Goal: Task Accomplishment & Management: Complete application form

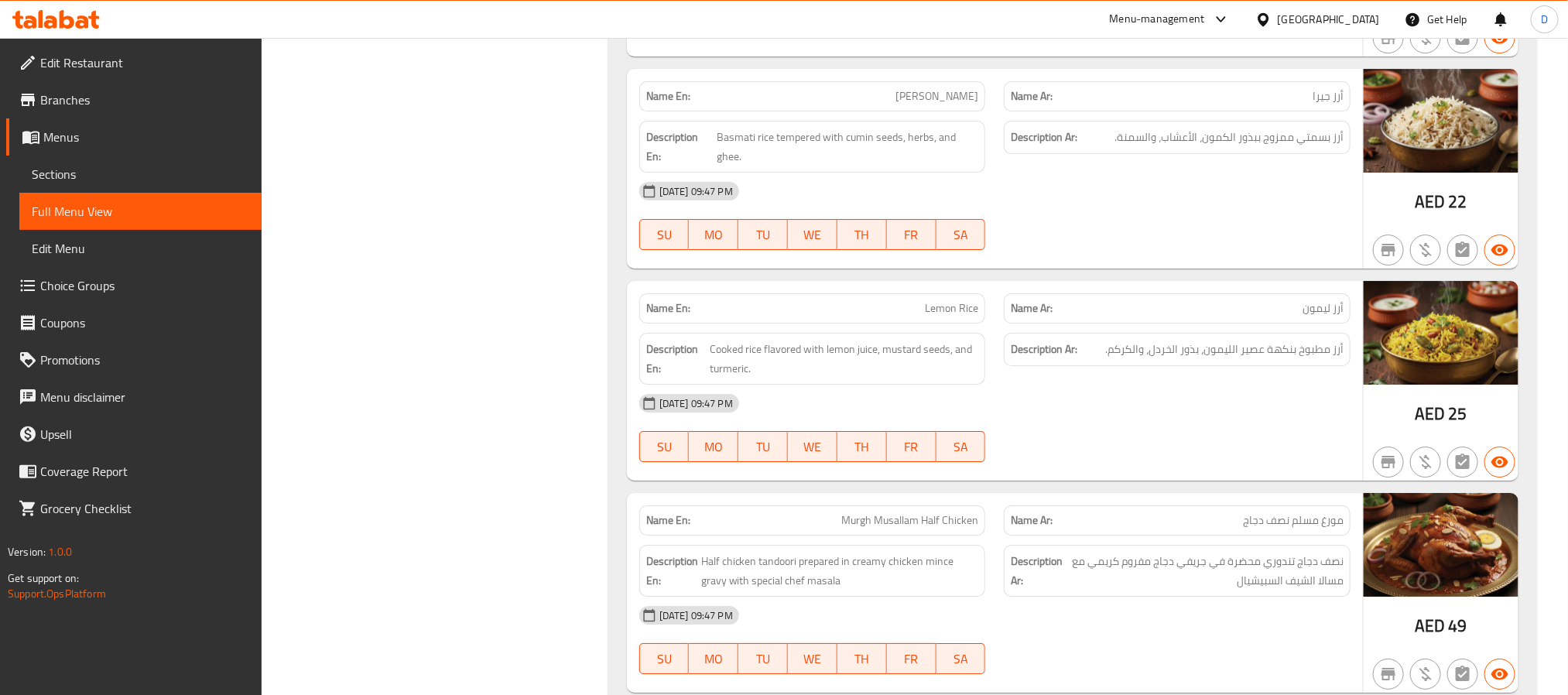
scroll to position [9002, 0]
click at [1145, 420] on div "[DATE] 09:47 PM" at bounding box center [995, 401] width 730 height 37
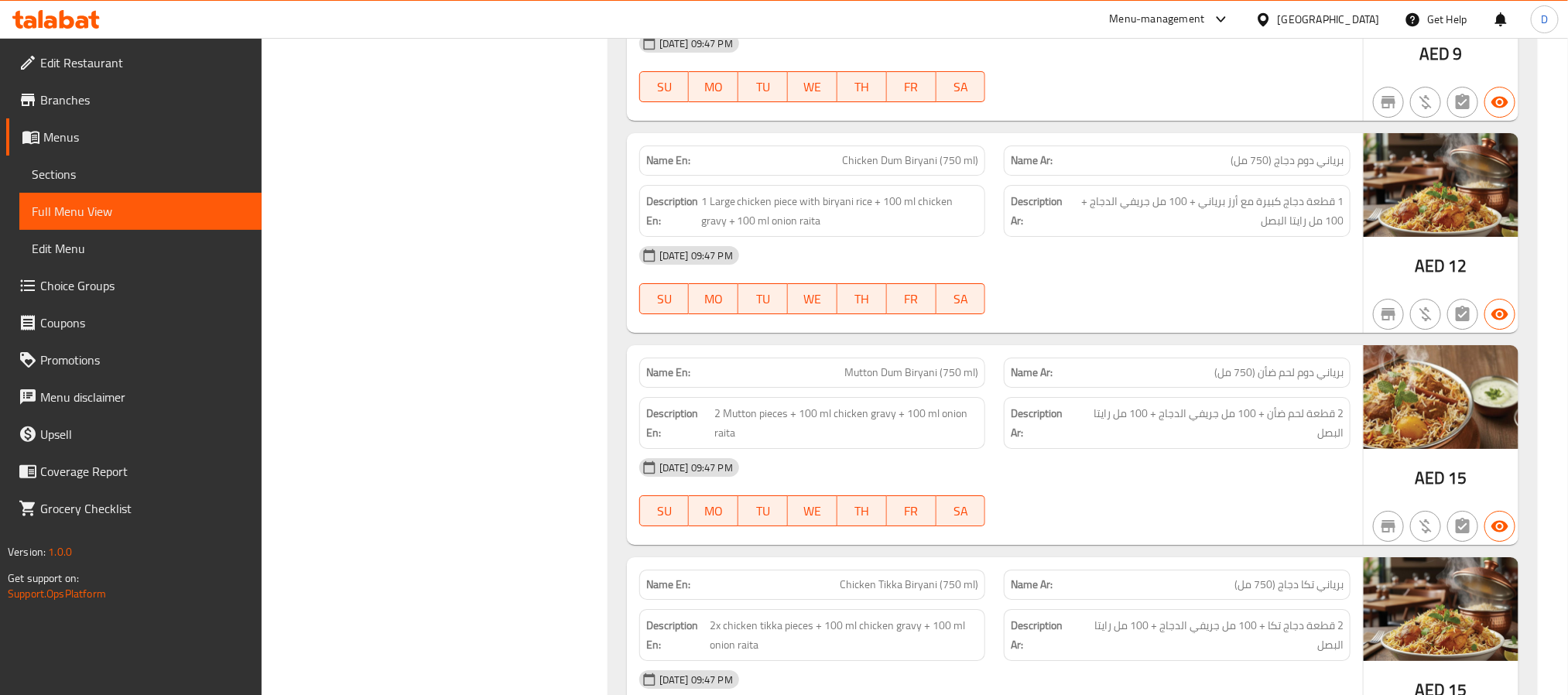
scroll to position [22935, 0]
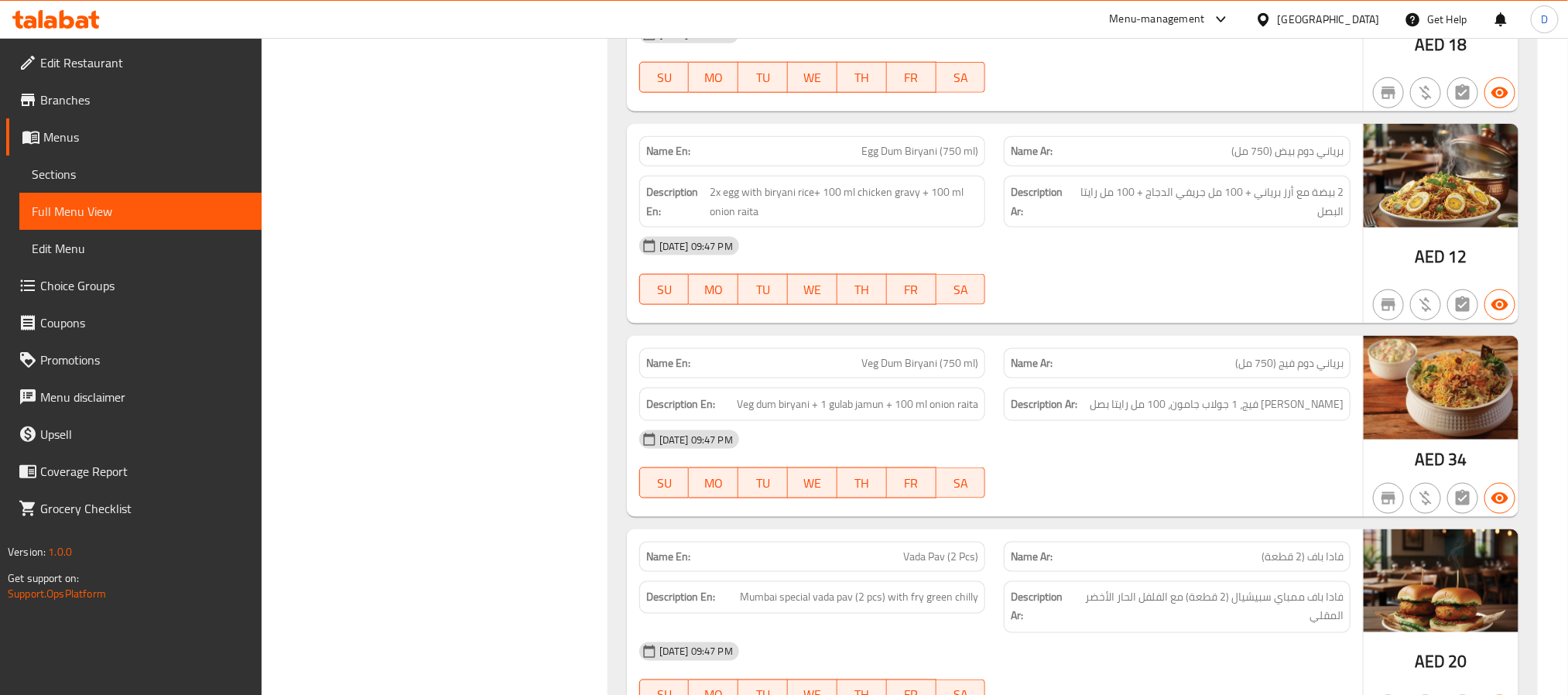
click at [1090, 264] on div "[DATE] 09:47 PM" at bounding box center [995, 245] width 730 height 37
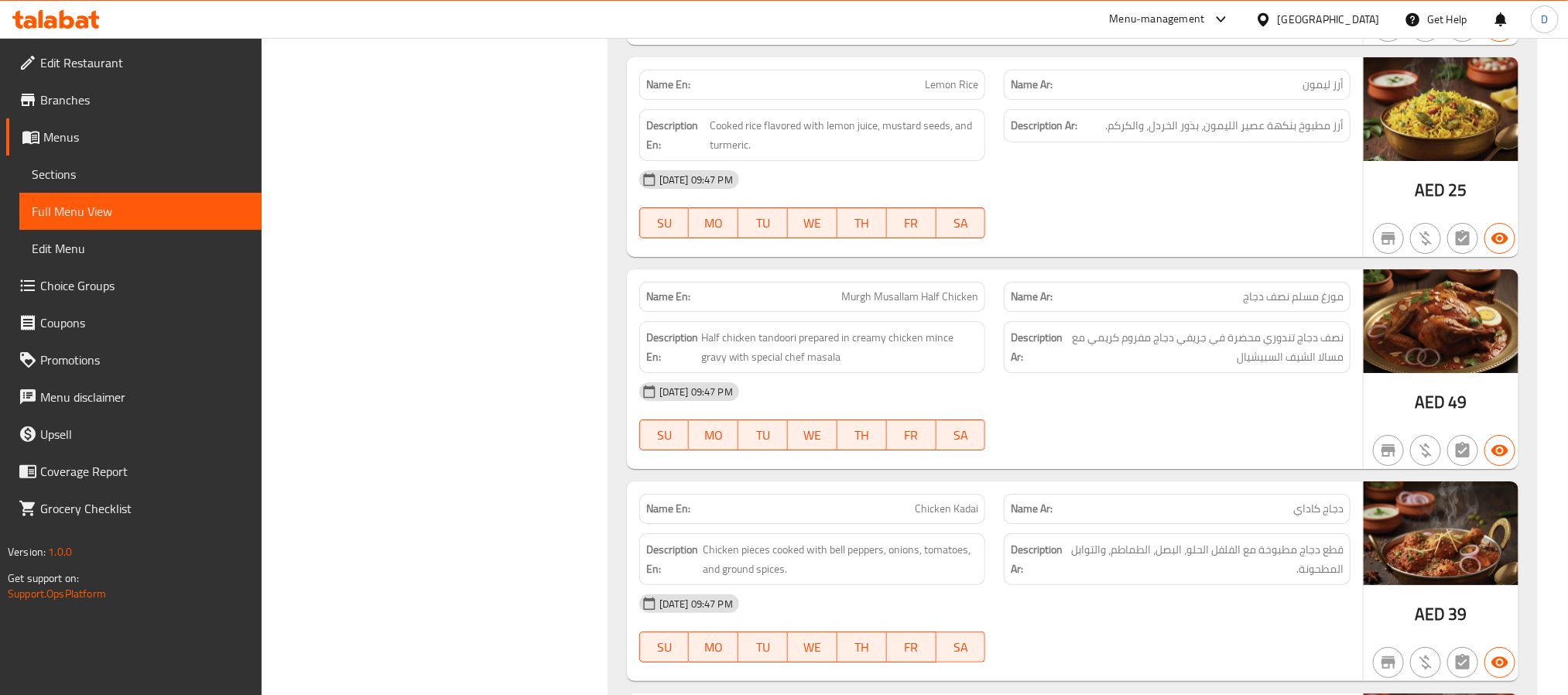
scroll to position [9257, 0]
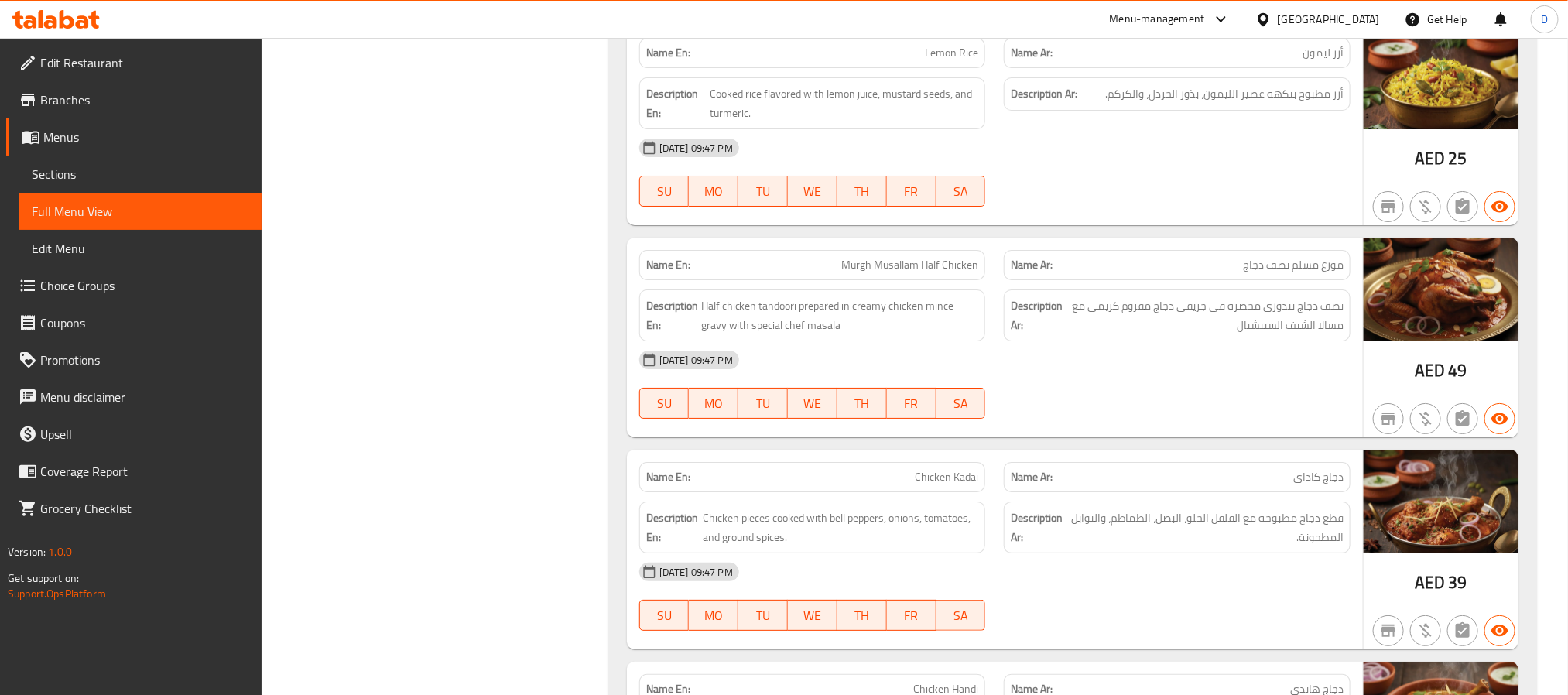
click at [1097, 428] on div "[DATE] 09:47 PM SU MO TU WE TH FR SA" at bounding box center [995, 383] width 730 height 86
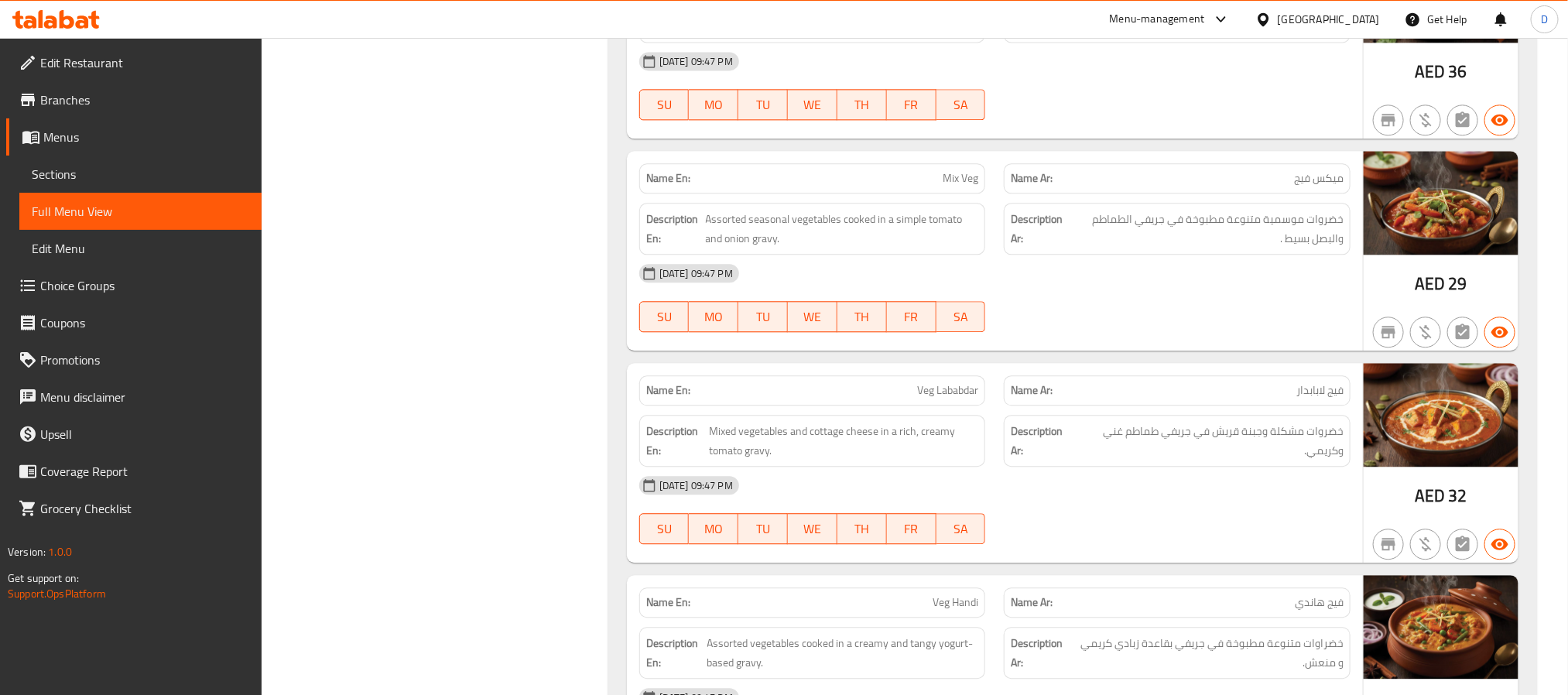
scroll to position [14478, 0]
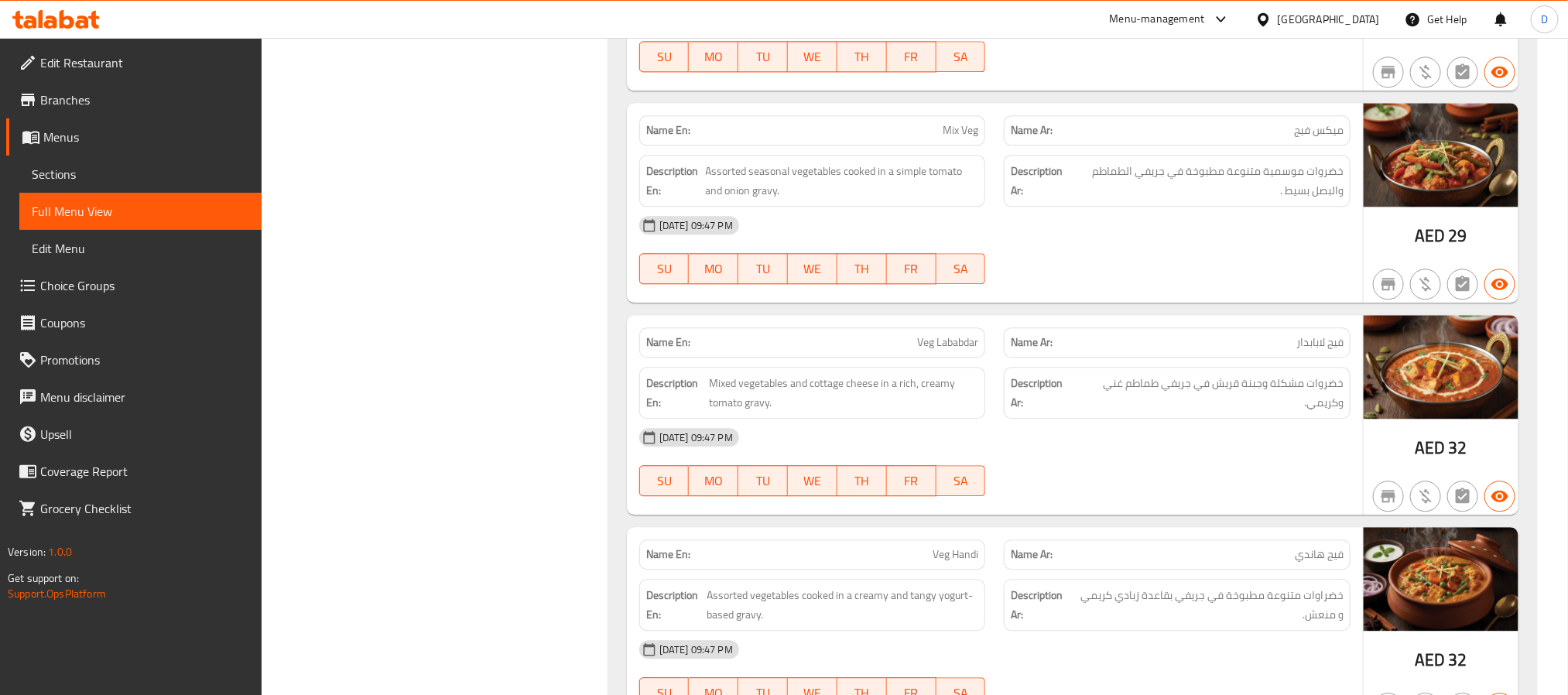
drag, startPoint x: 1050, startPoint y: 355, endPoint x: 814, endPoint y: 267, distance: 251.9
click at [1051, 294] on div "[DATE] 09:47 PM SU MO TU WE TH FR SA" at bounding box center [995, 249] width 730 height 86
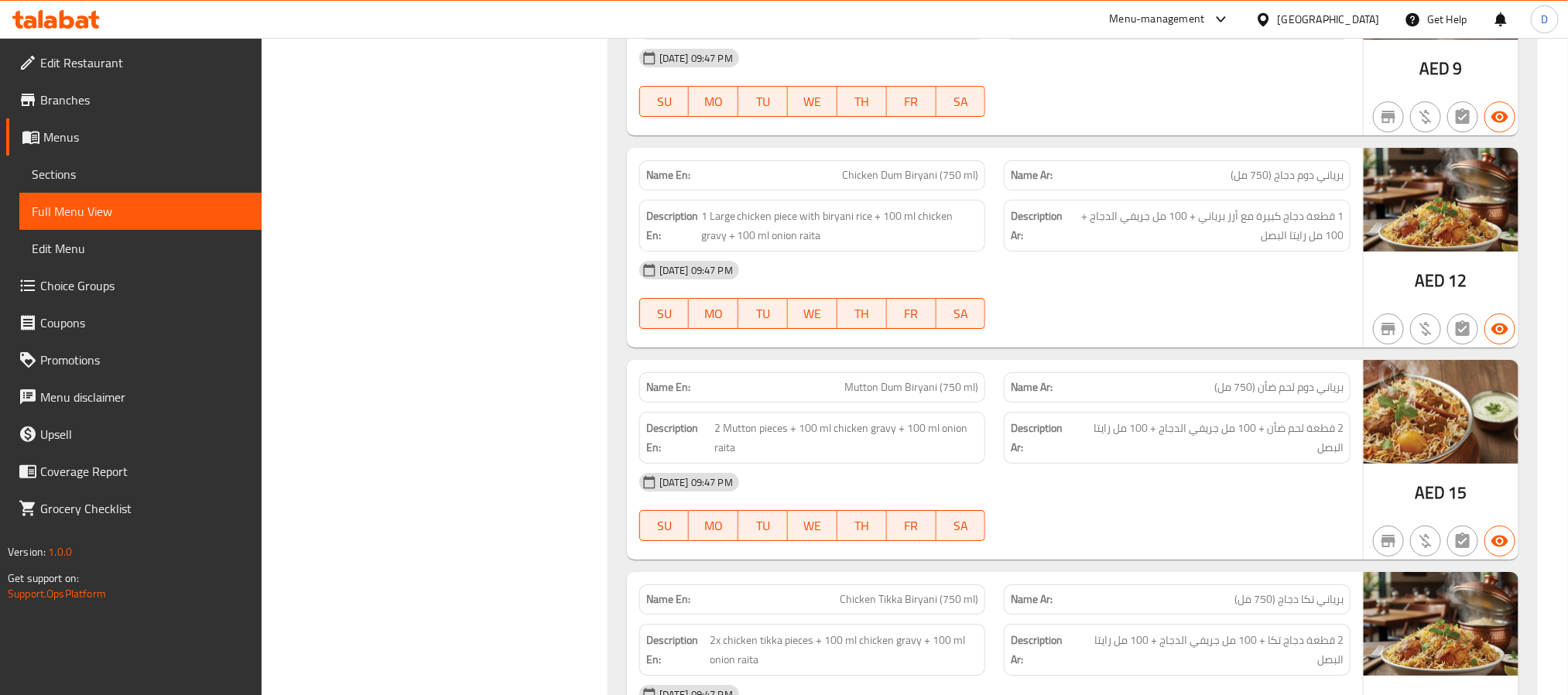
scroll to position [21672, 0]
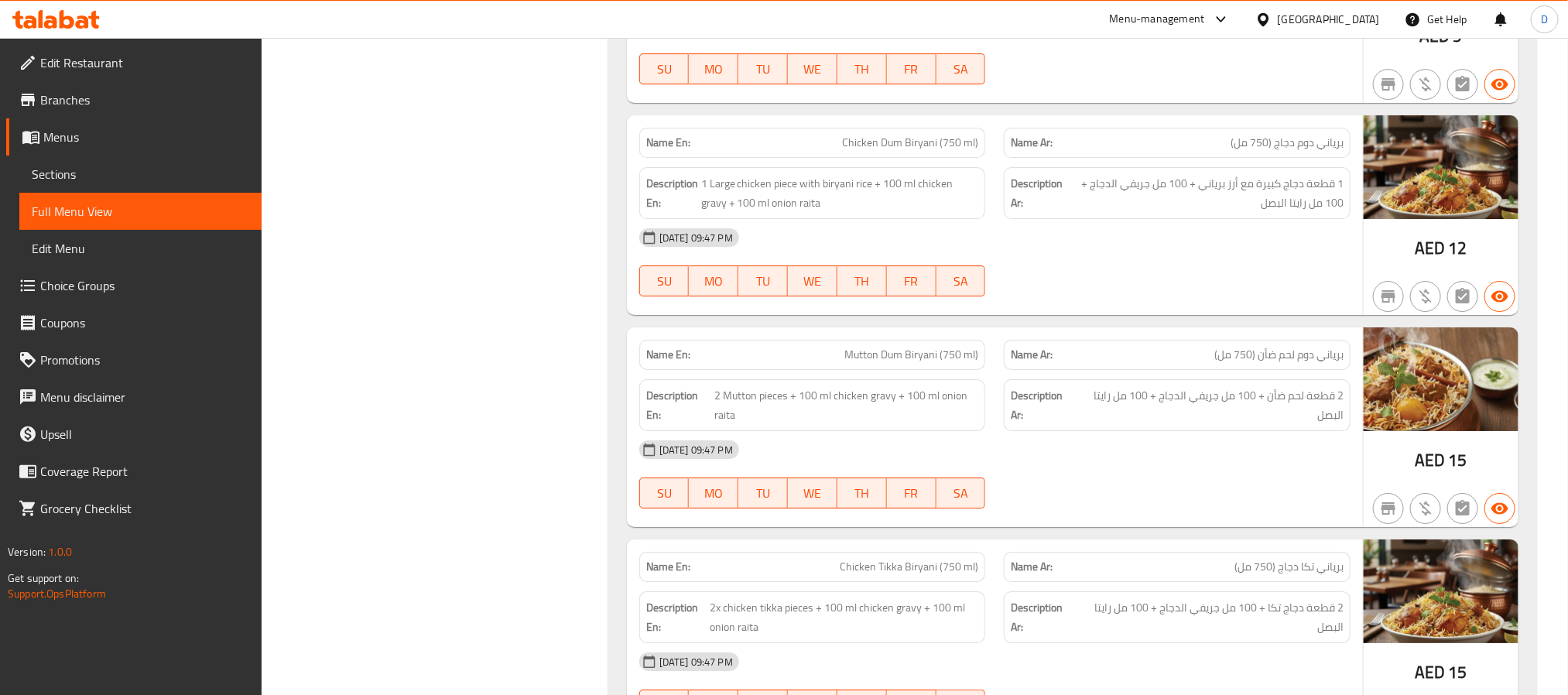
click at [1171, 306] on div at bounding box center [1178, 296] width 366 height 19
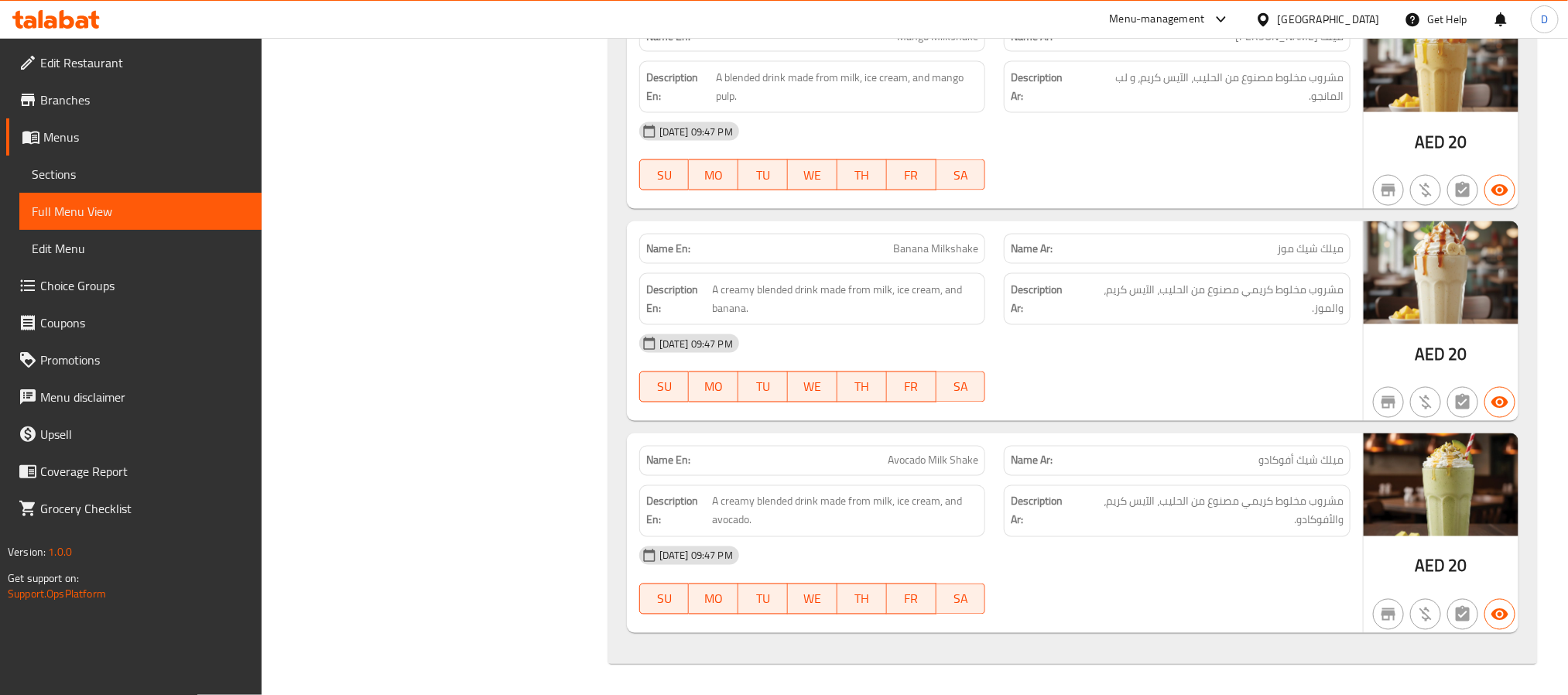
scroll to position [32788, 0]
click at [1191, 371] on div "[DATE] 09:47 PM SU MO TU WE TH FR SA" at bounding box center [995, 367] width 730 height 86
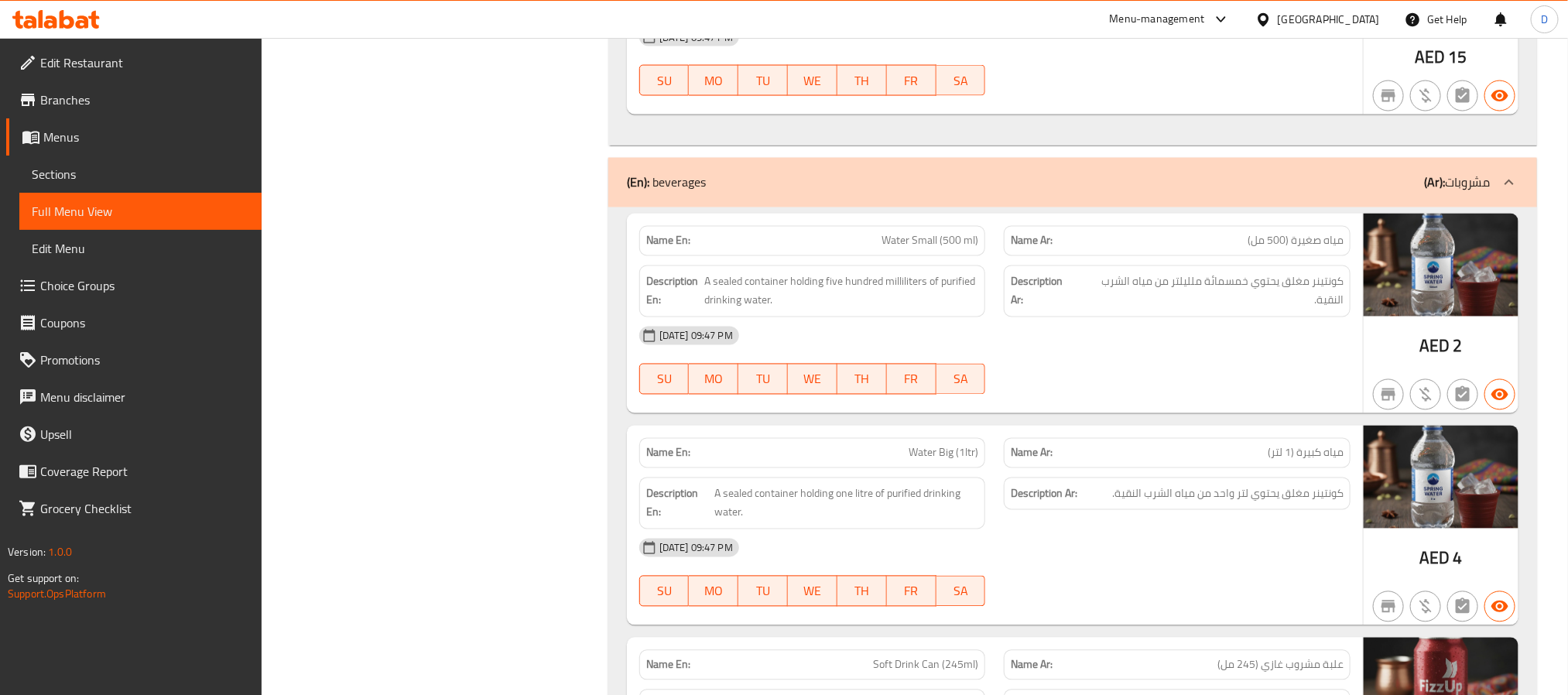
scroll to position [29669, 0]
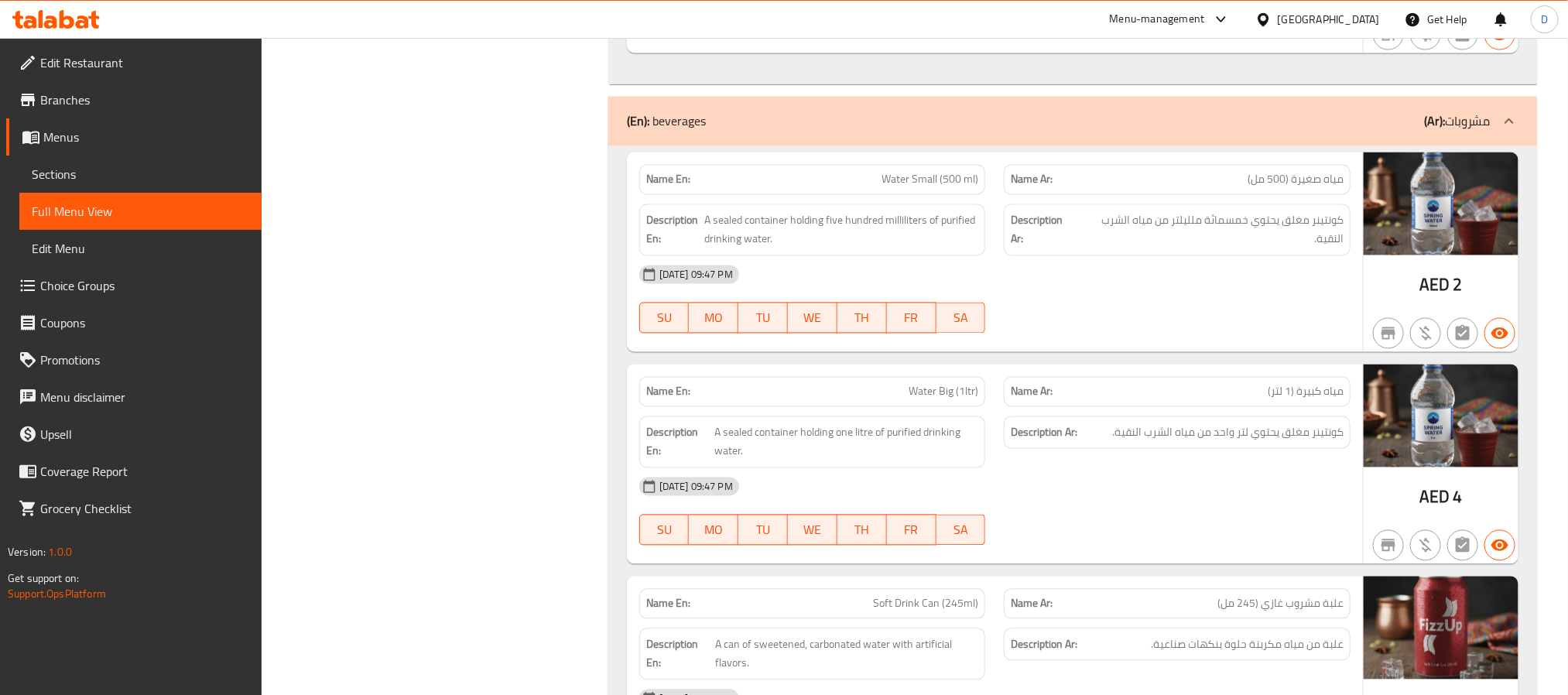
click at [1112, 343] on div "[DATE] 09:47 PM SU MO TU WE TH FR SA" at bounding box center [995, 298] width 730 height 86
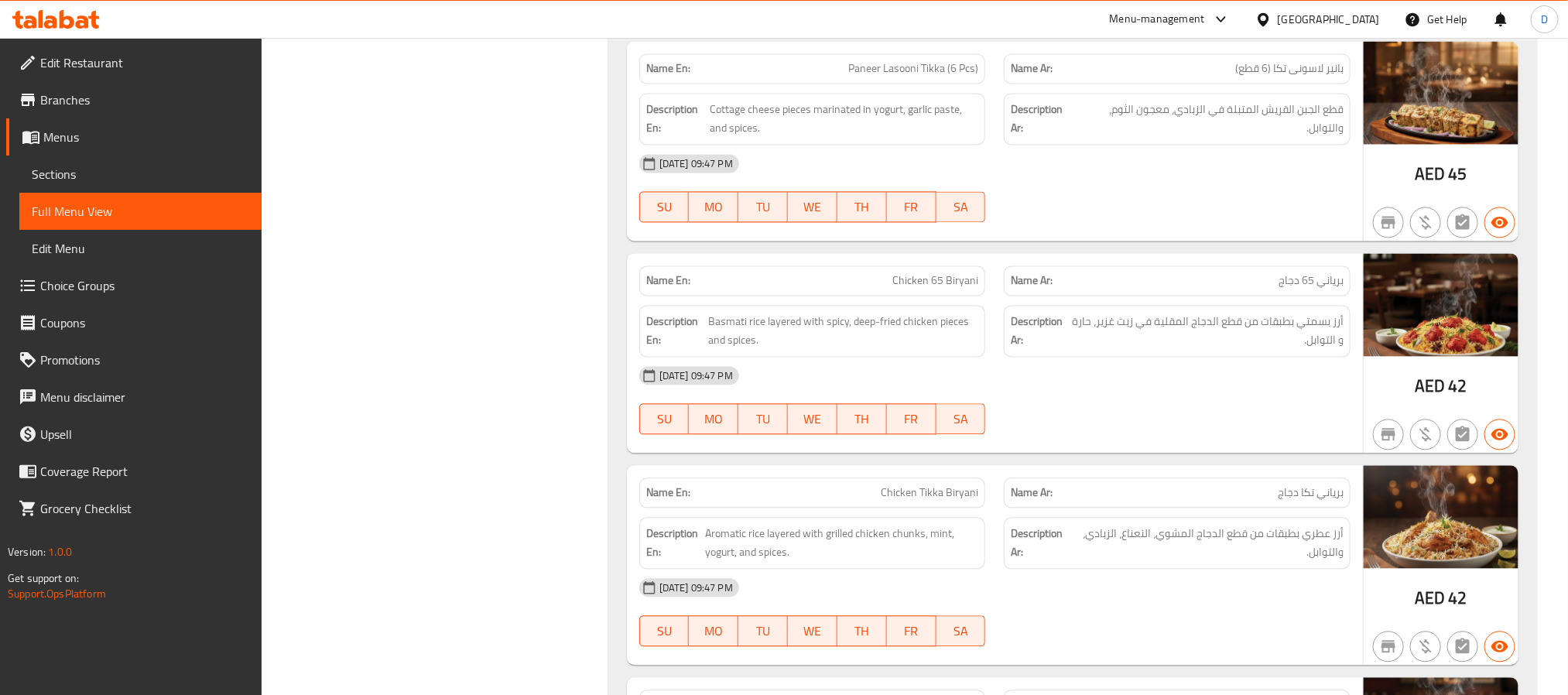
scroll to position [26719, 0]
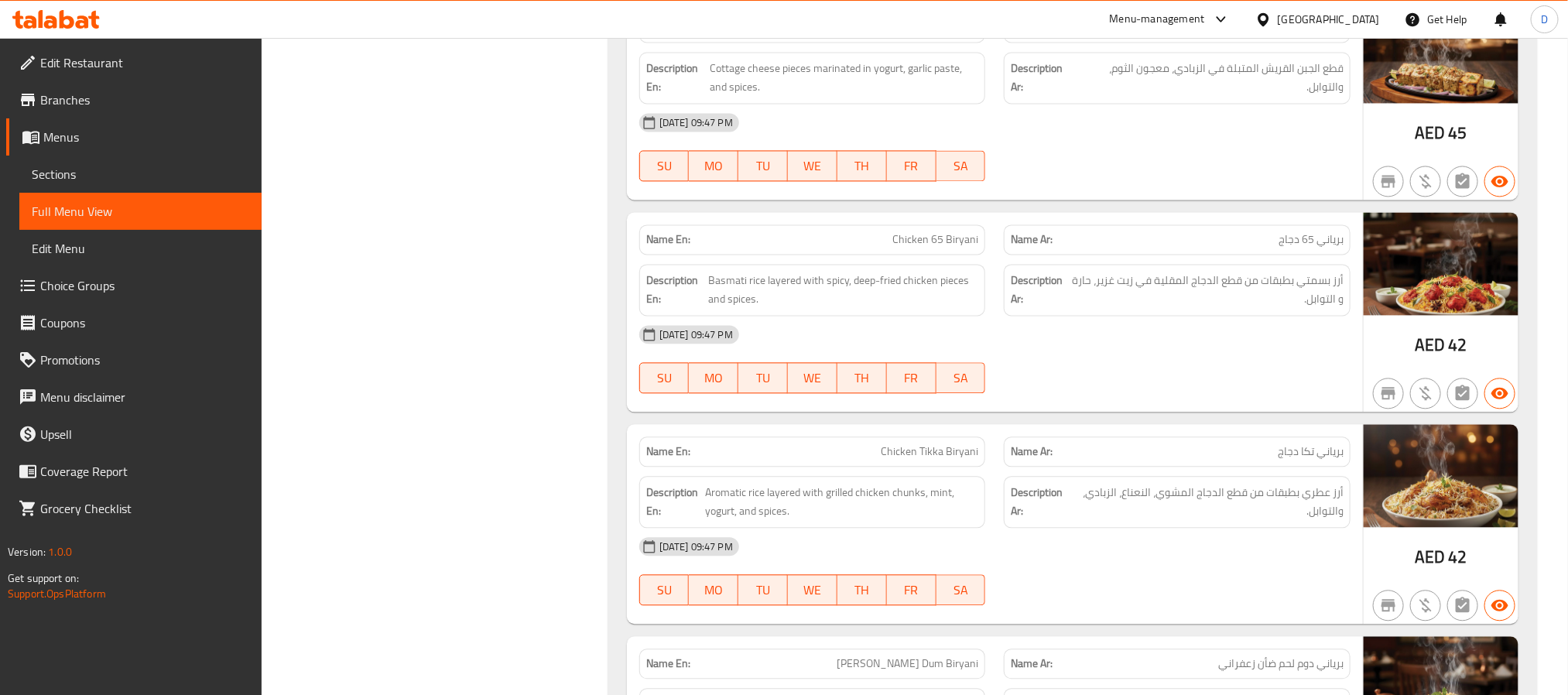
click at [1152, 402] on div "[DATE] 09:47 PM SU MO TU WE TH FR SA" at bounding box center [995, 358] width 730 height 86
click at [1047, 141] on div "[DATE] 09:47 PM" at bounding box center [995, 121] width 730 height 37
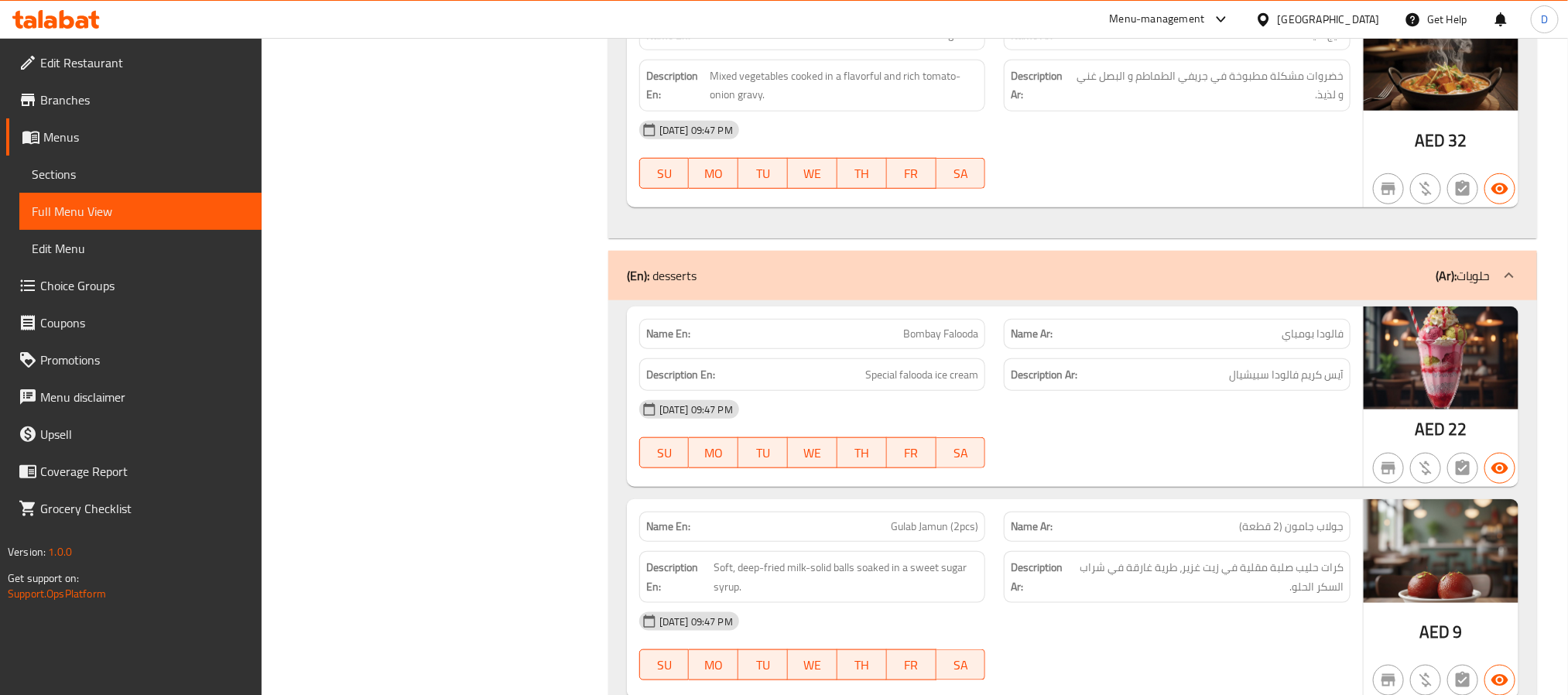
scroll to position [28923, 0]
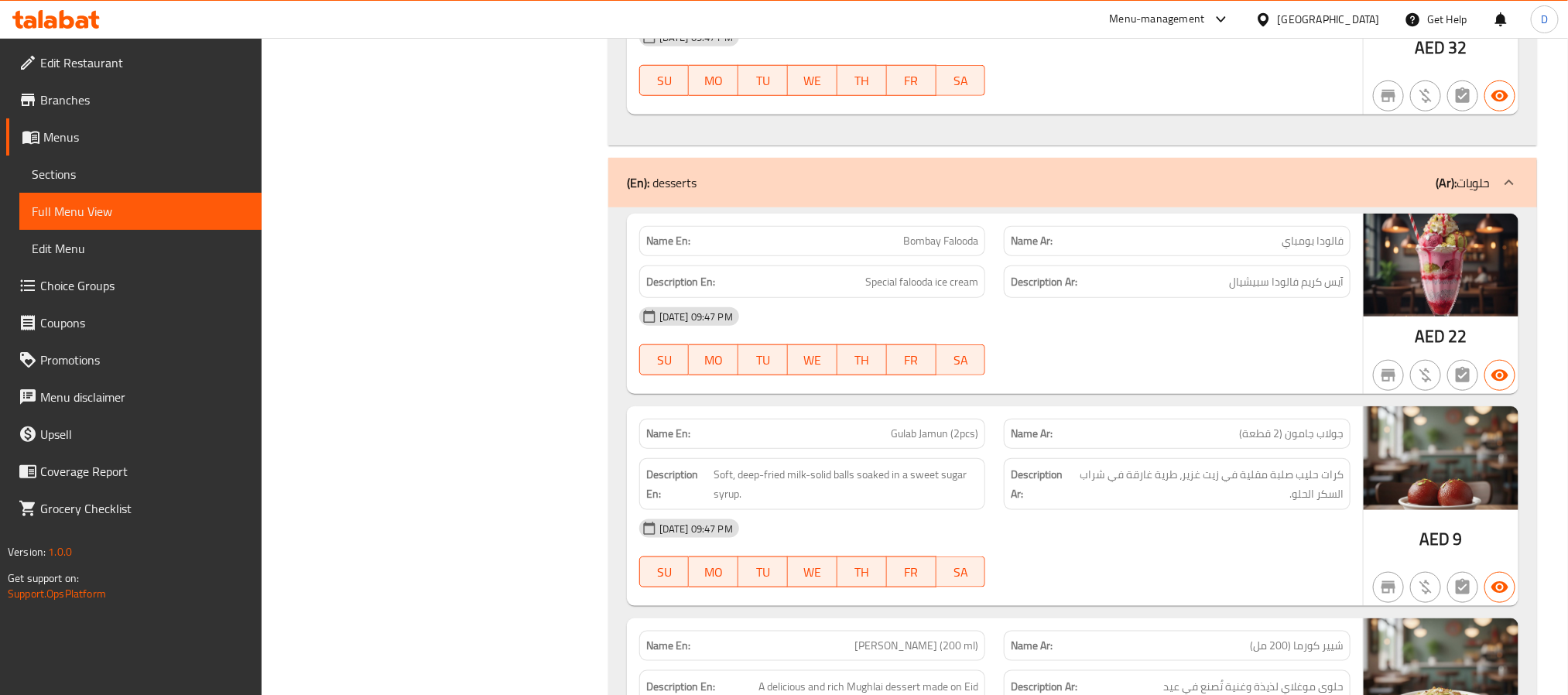
click at [1152, 335] on div "[DATE] 09:47 PM" at bounding box center [995, 316] width 730 height 37
click at [187, 168] on span "Sections" at bounding box center [140, 174] width 218 height 19
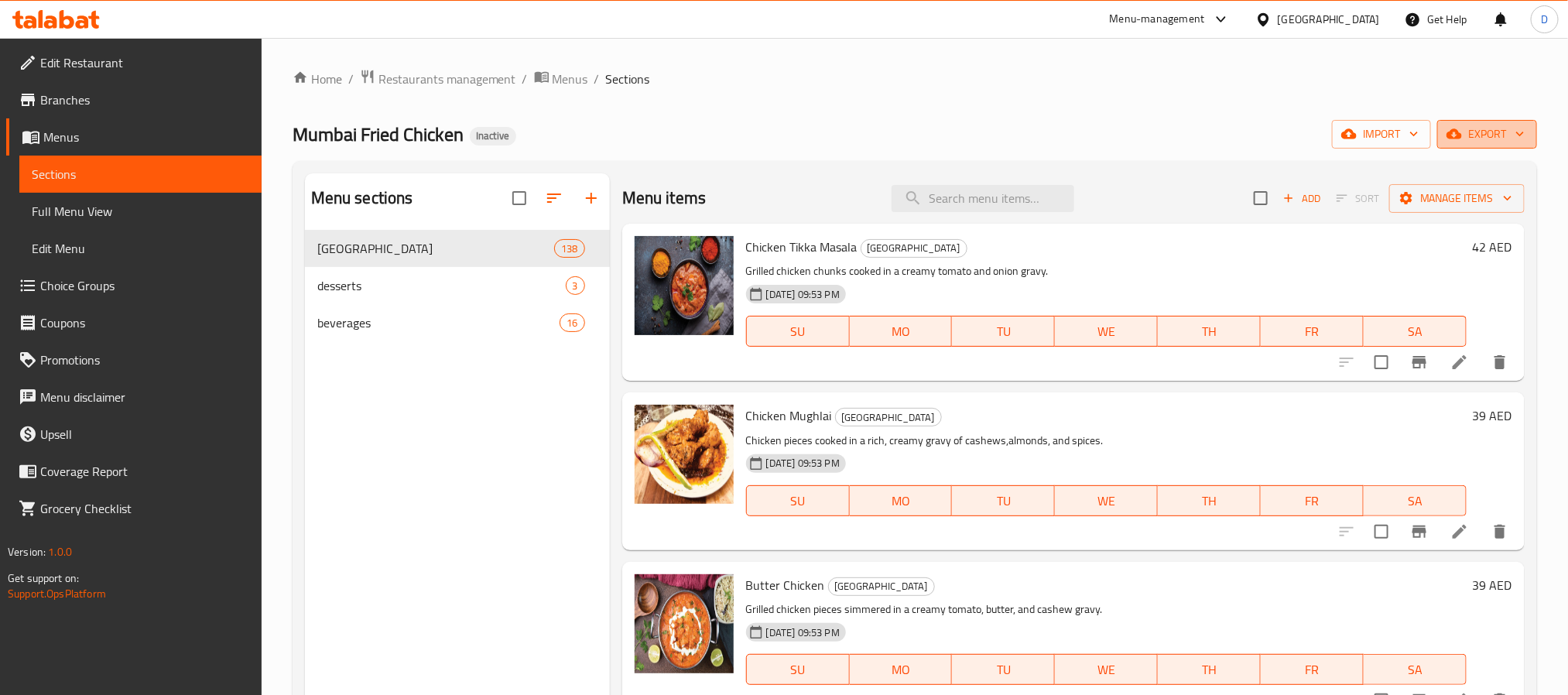
click at [1496, 125] on span "export" at bounding box center [1487, 134] width 75 height 19
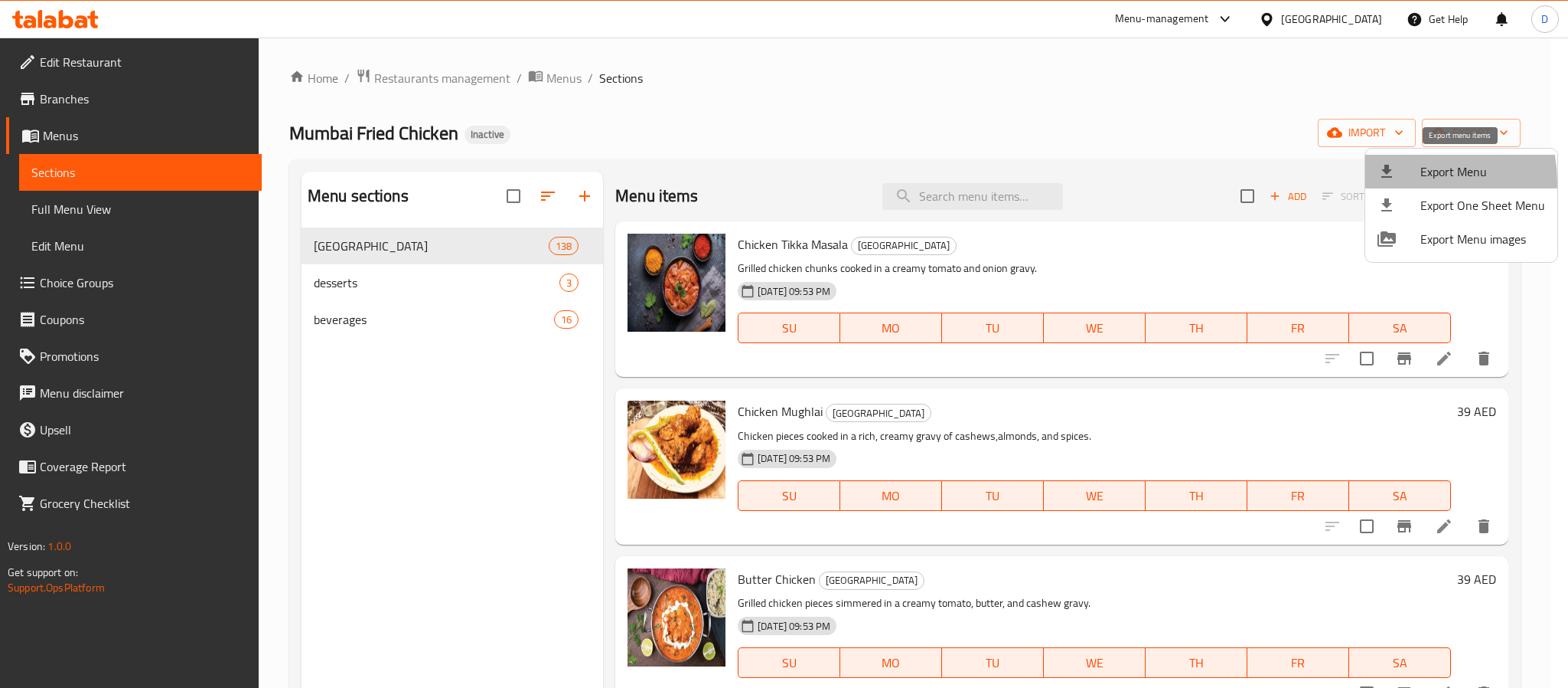
click at [1394, 182] on li "Export Menu" at bounding box center [1460, 172] width 192 height 34
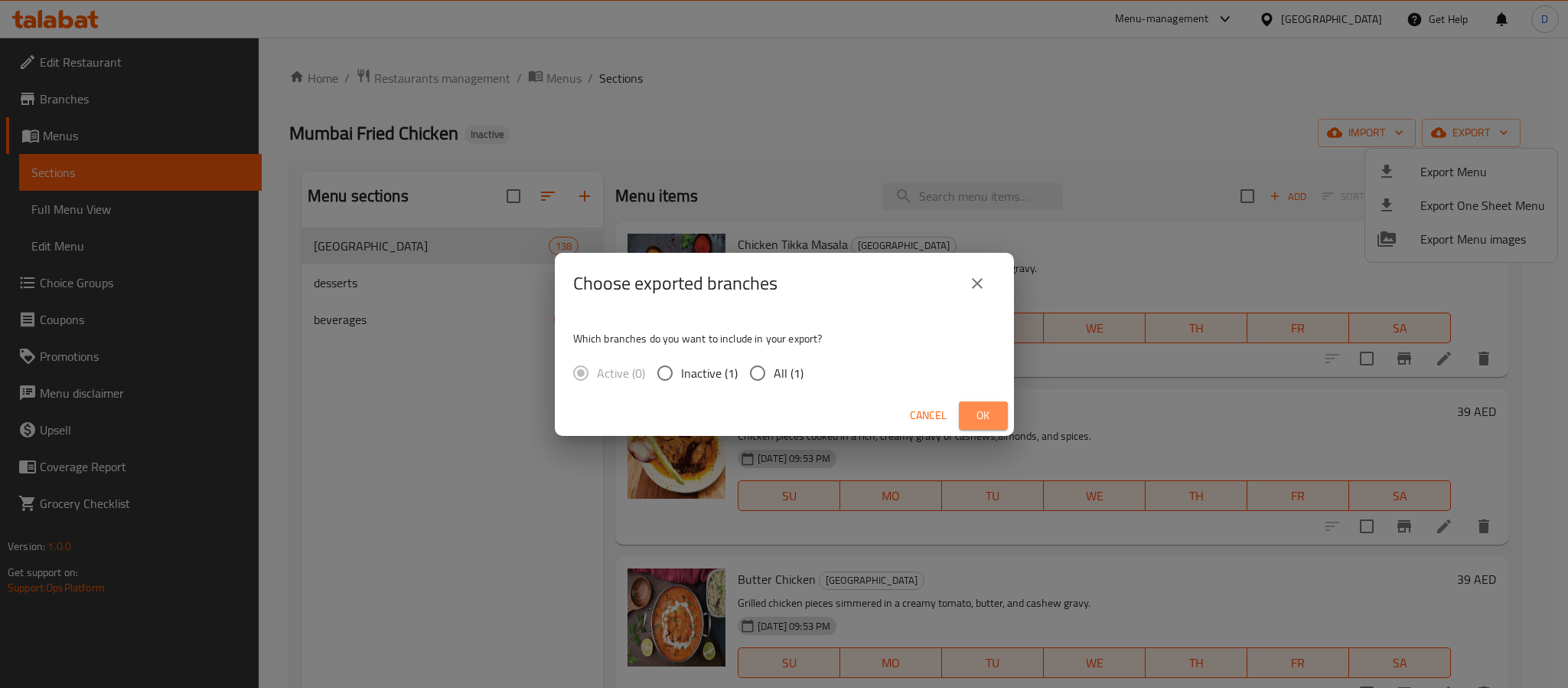
click at [978, 406] on span "Ok" at bounding box center [984, 415] width 24 height 19
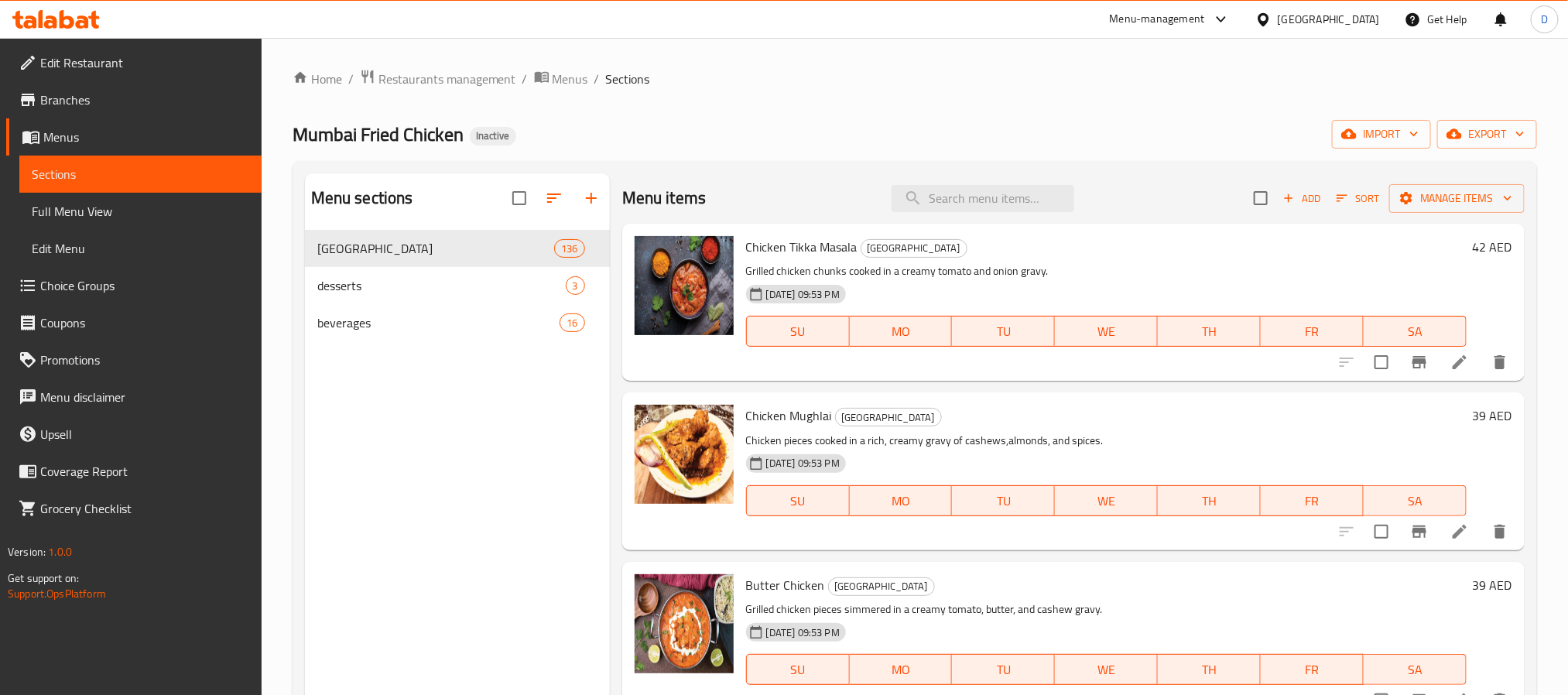
click at [1300, 201] on span "Add" at bounding box center [1302, 198] width 42 height 18
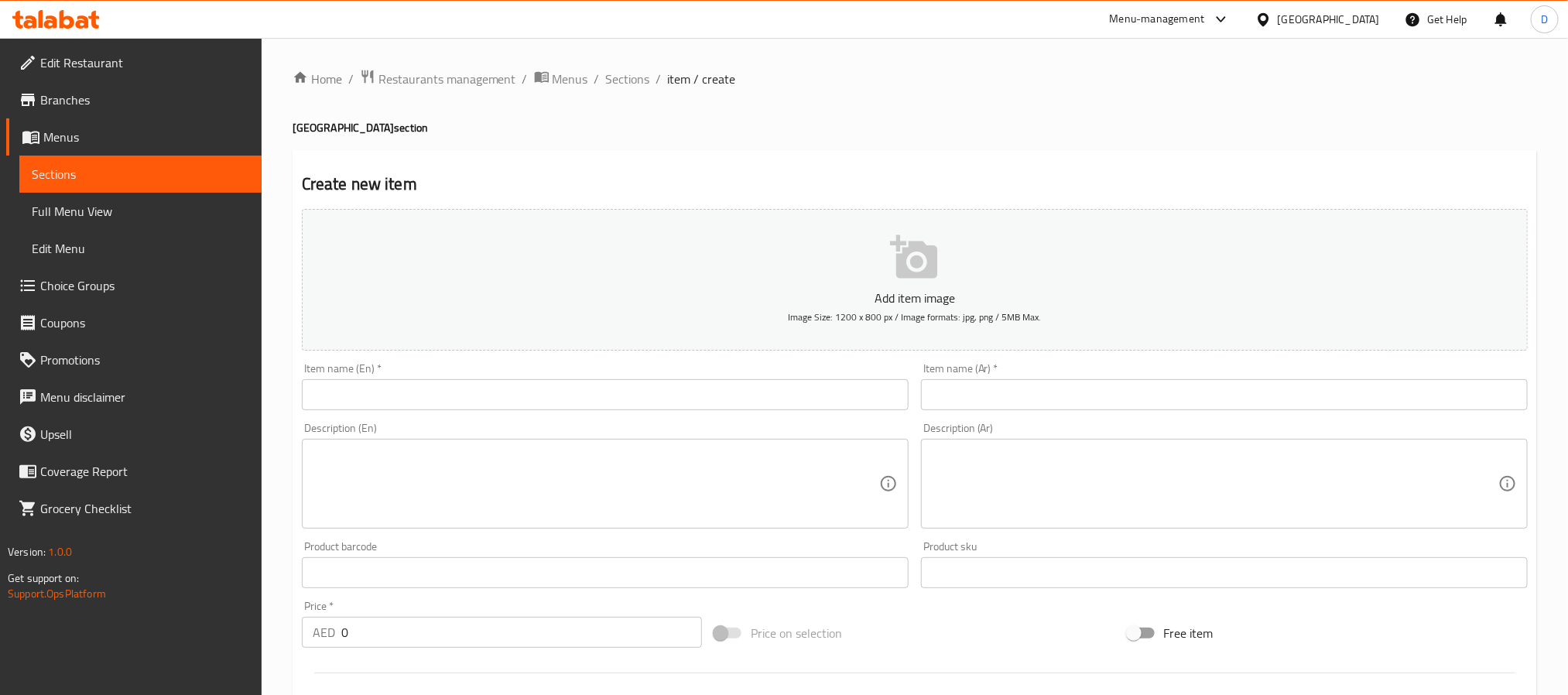
click at [640, 398] on input "text" at bounding box center [605, 394] width 606 height 31
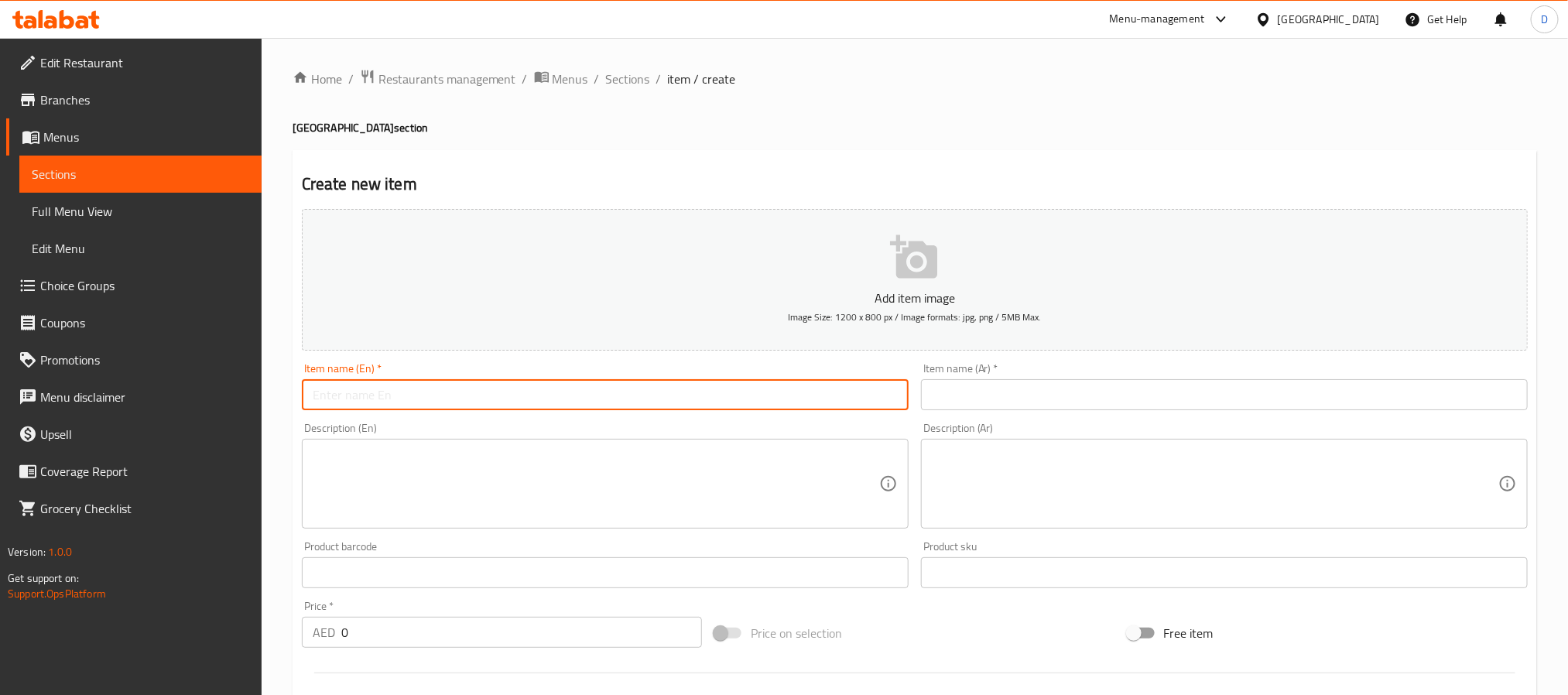
paste input "[PERSON_NAME]"
type input "[PERSON_NAME]"
click at [488, 395] on input "[PERSON_NAME]" at bounding box center [605, 394] width 606 height 31
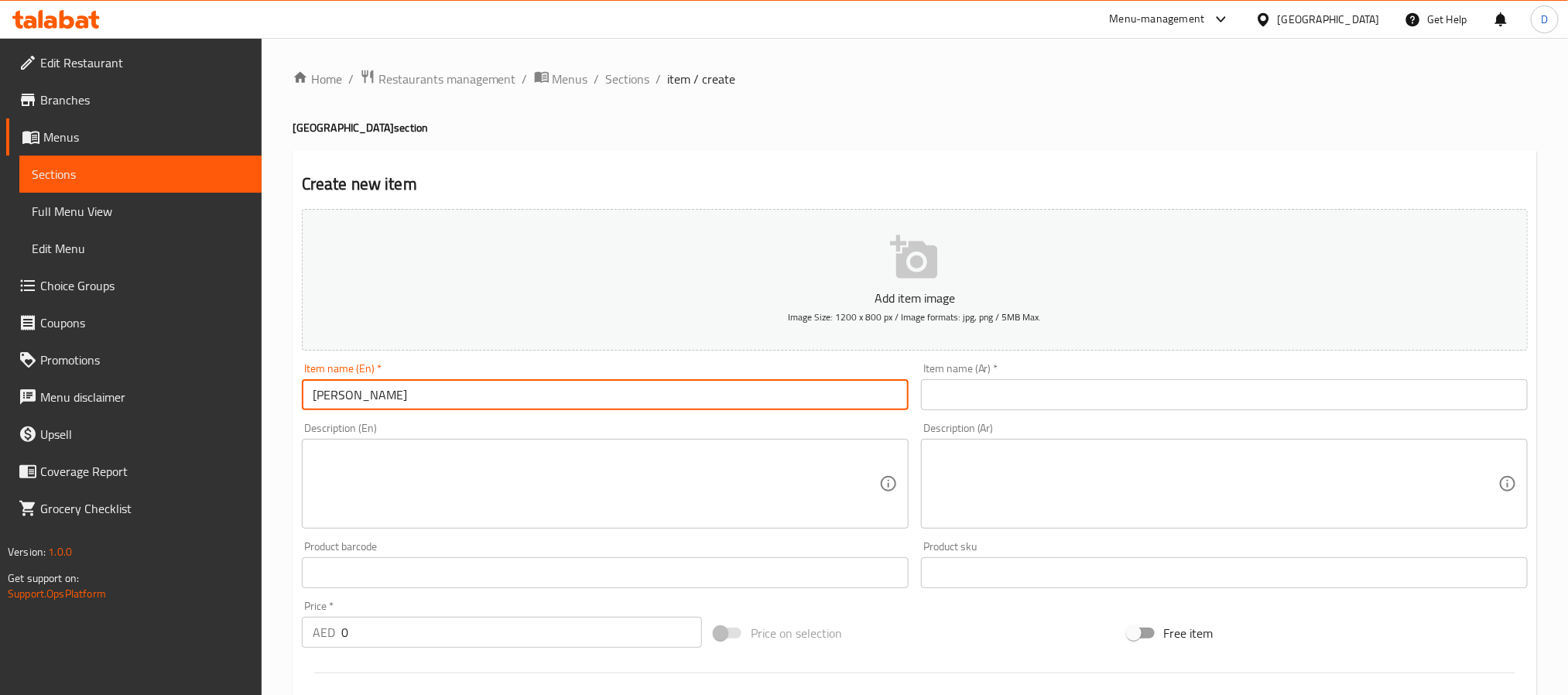
click at [1001, 402] on input "text" at bounding box center [1224, 394] width 606 height 31
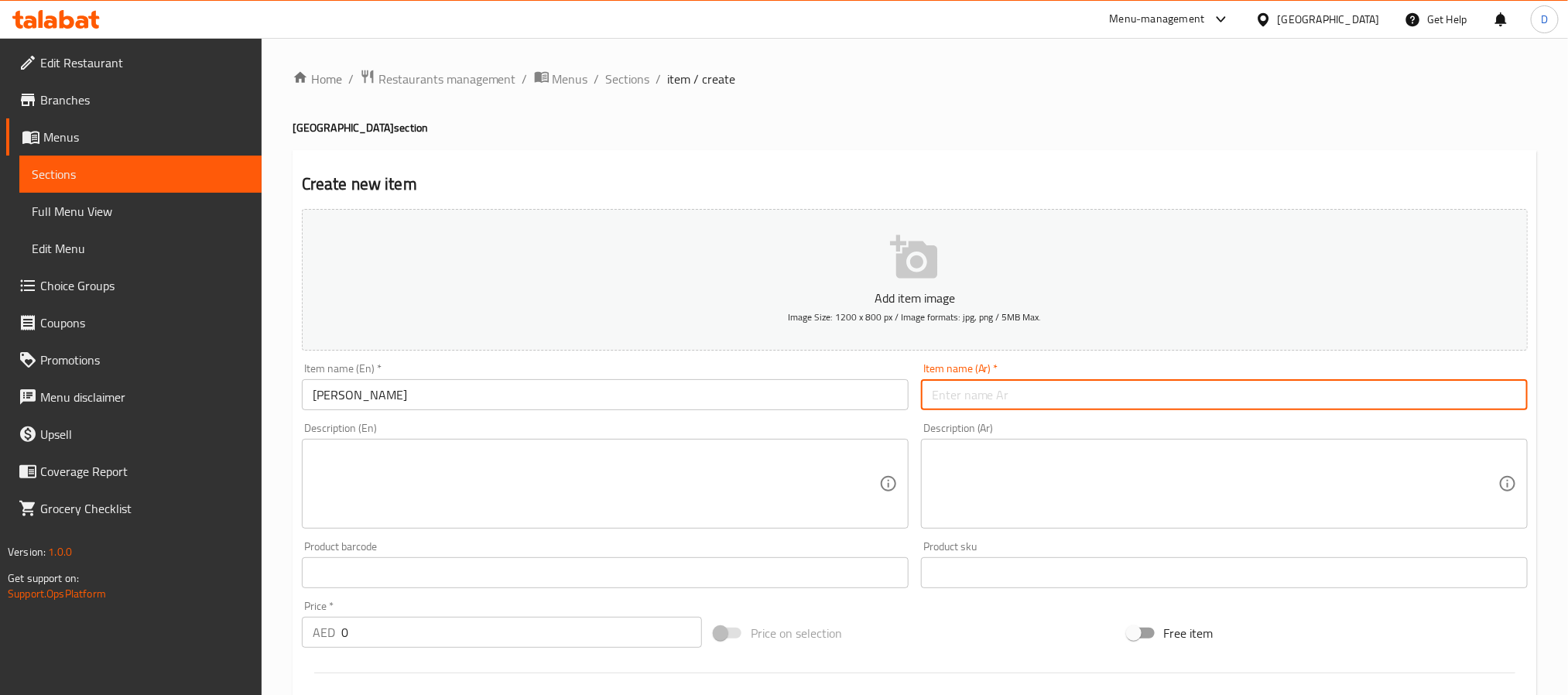
paste input "أرز برياني"
type input "أرز برياني"
click at [553, 392] on input "[PERSON_NAME]" at bounding box center [605, 394] width 606 height 31
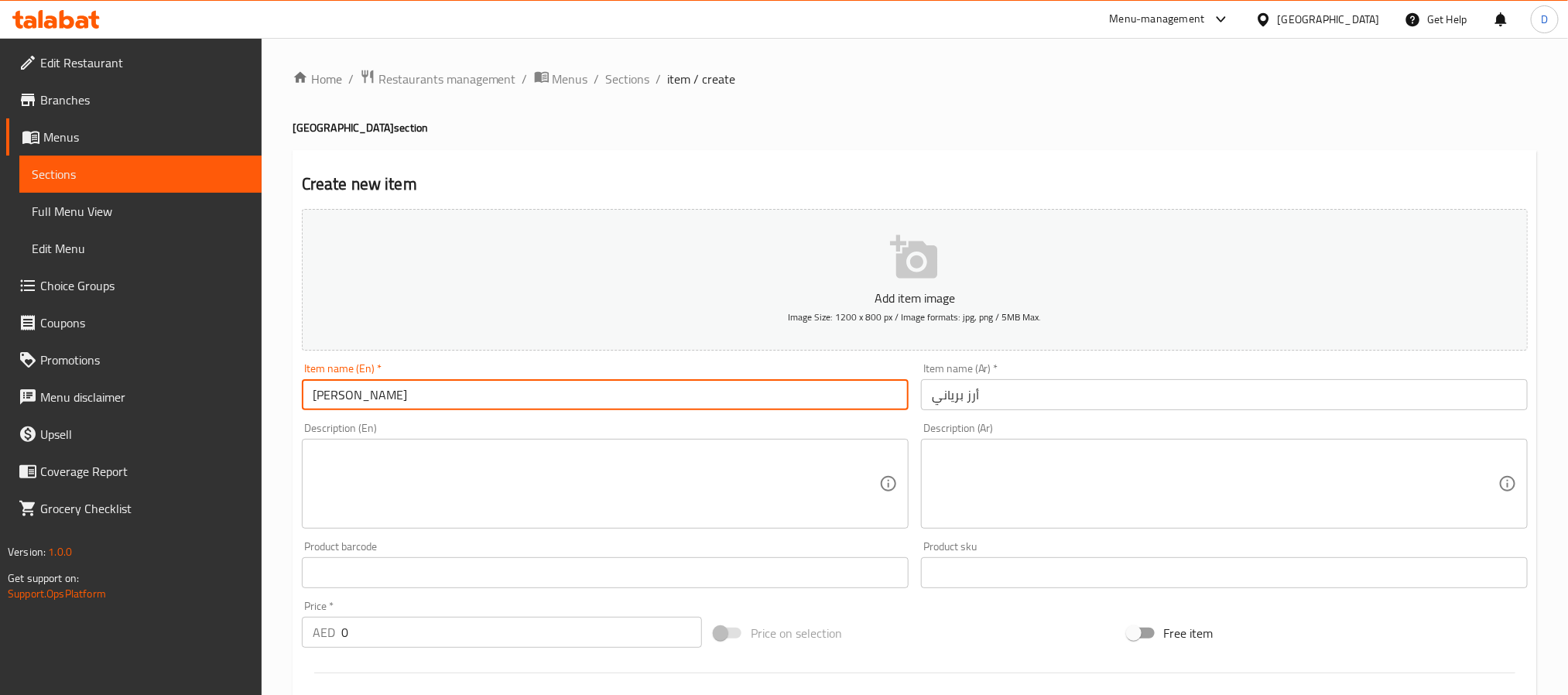
click at [553, 392] on input "[PERSON_NAME]" at bounding box center [605, 394] width 606 height 31
click at [586, 449] on textarea at bounding box center [596, 484] width 567 height 74
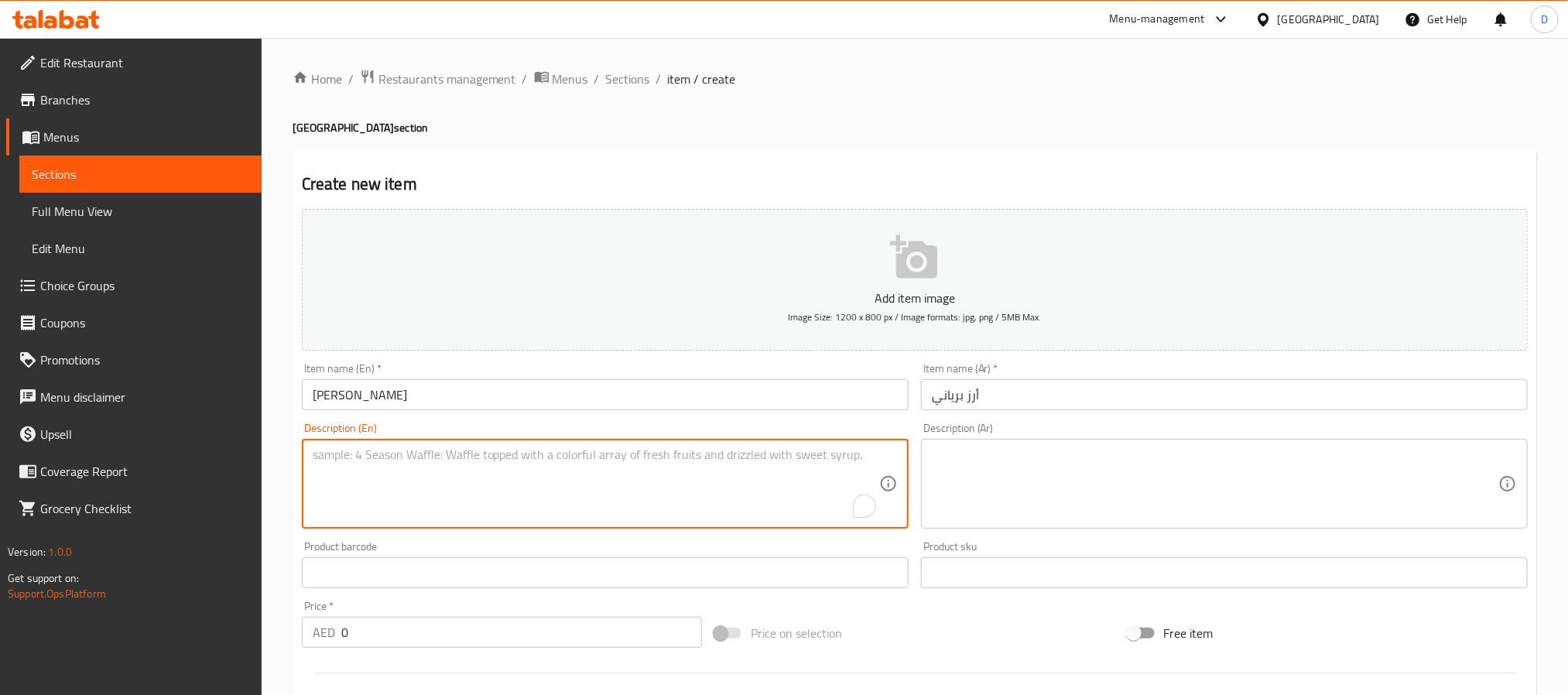
paste textarea "Flavorful and fragrant rice dish cooked with aromatic spice. Classic dish from …"
type textarea "Flavorful and fragrant rice dish cooked with aromatic spice. Classic dish from …"
click at [1059, 483] on textarea at bounding box center [1216, 484] width 567 height 74
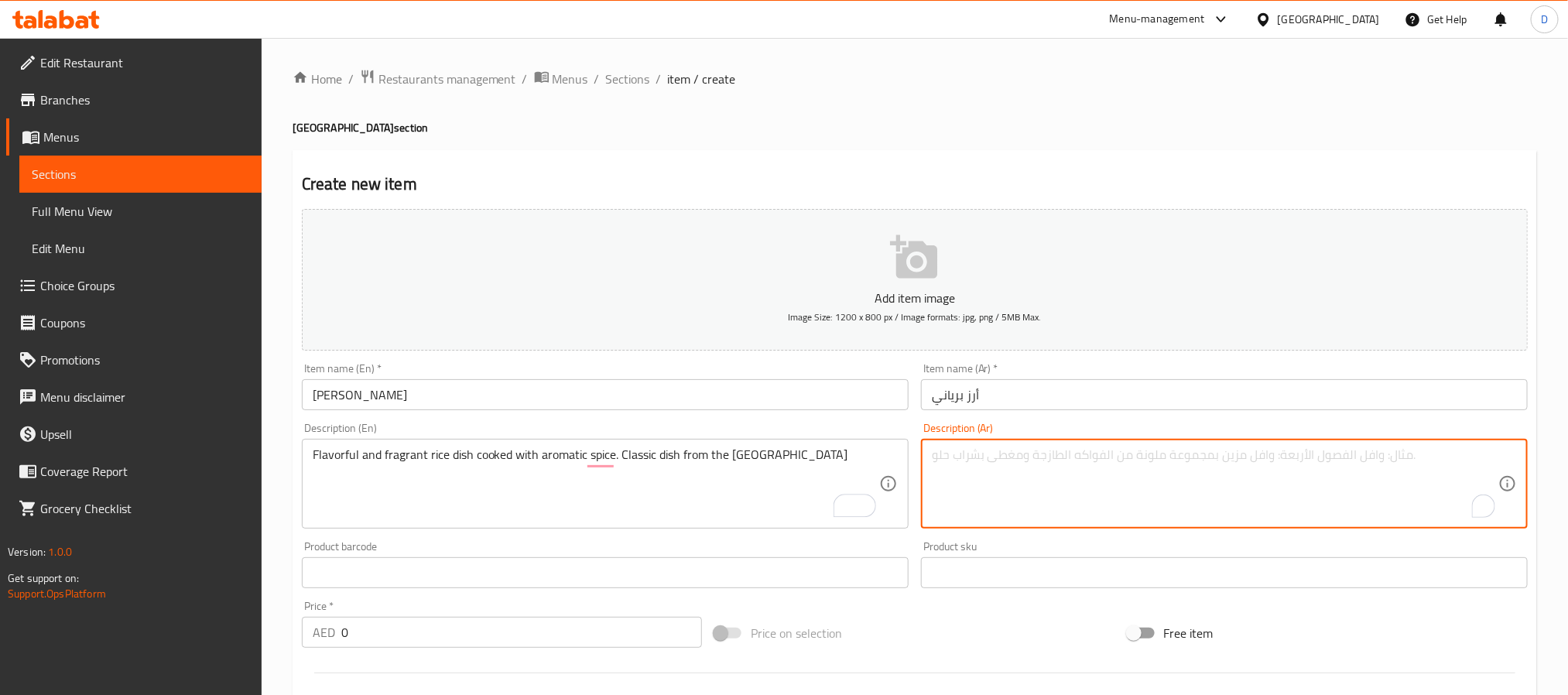
paste textarea "طبق أرز غني بالنكهات و معطر مطبوخ بالبهارات العطرية. طبق كلاسيكي من شبه القارة …"
type textarea "طبق أرز غني بالنكهات و معطر مطبوخ بالبهارات العطرية. طبق كلاسيكي من شبه القارة …"
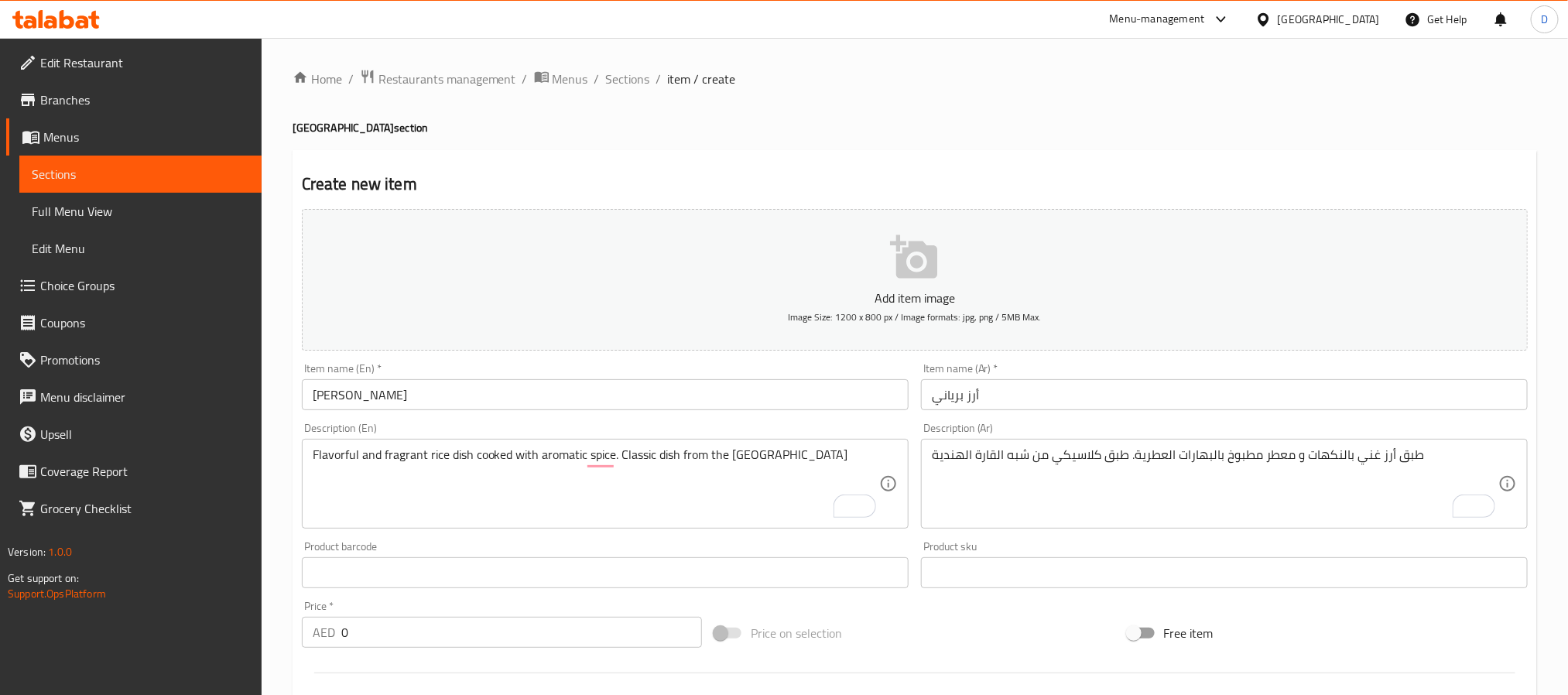
click at [890, 412] on div "Item name (En)   * Biryani Rice Item name (En) *" at bounding box center [605, 386] width 620 height 60
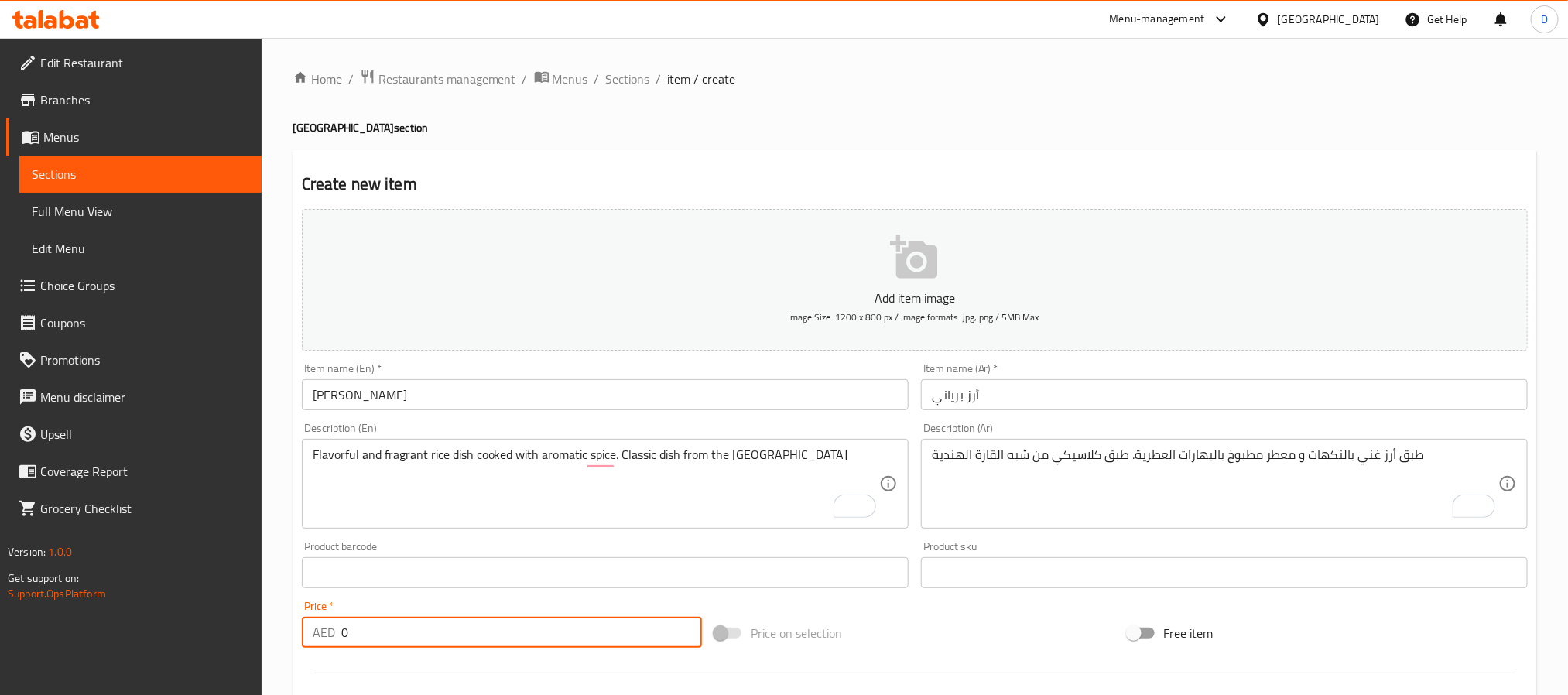
drag, startPoint x: 403, startPoint y: 629, endPoint x: 302, endPoint y: 624, distance: 101.1
click at [302, 624] on div "AED 0 Price *" at bounding box center [502, 632] width 400 height 31
paste input "22"
type input "22"
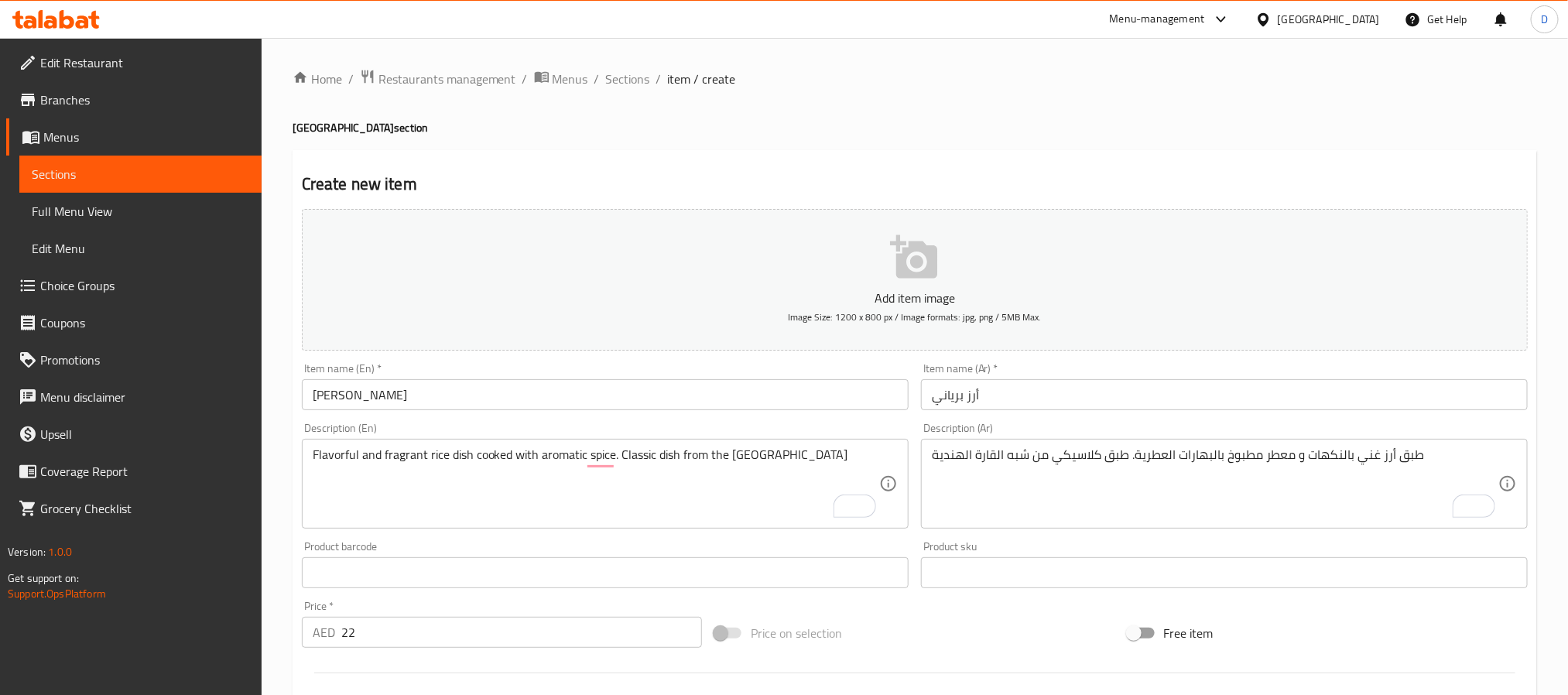
click at [829, 383] on input "[PERSON_NAME]" at bounding box center [605, 394] width 606 height 31
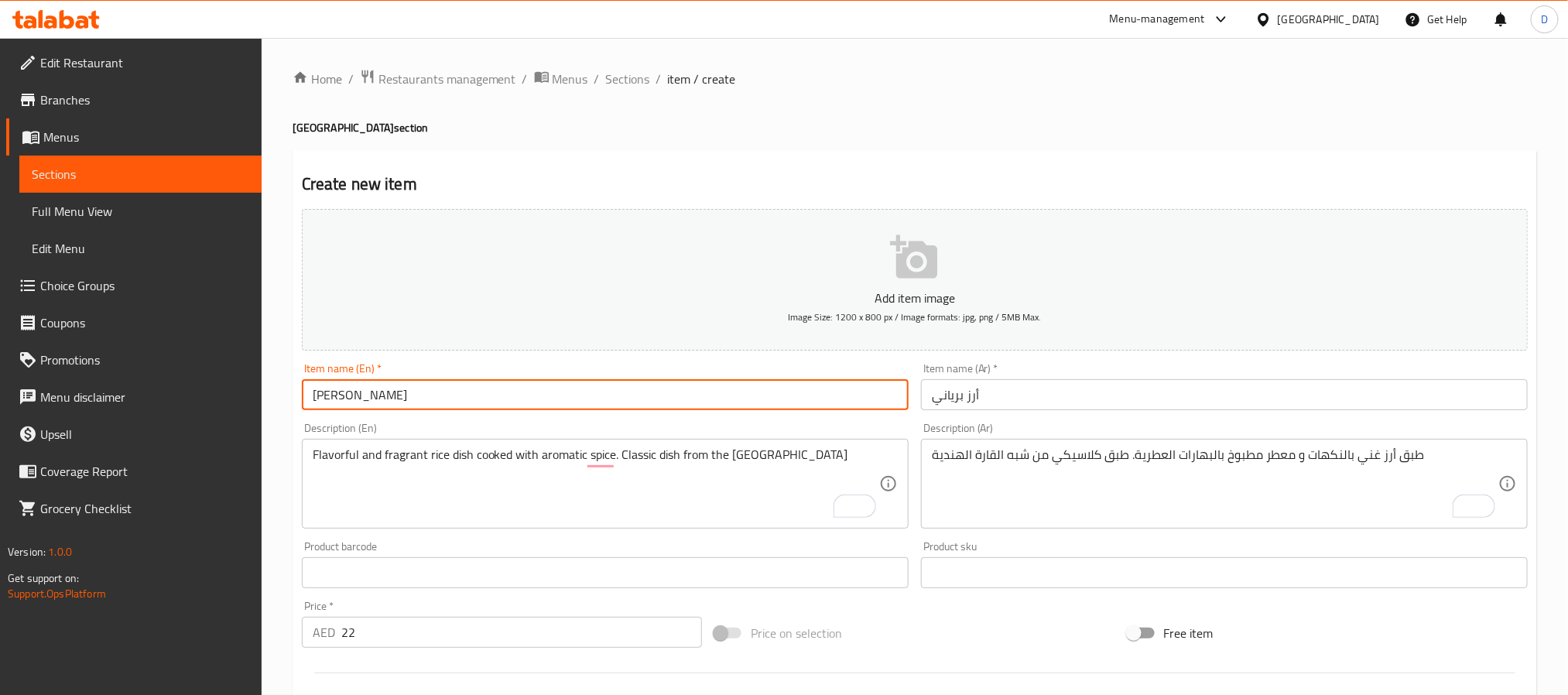
click at [829, 383] on input "[PERSON_NAME]" at bounding box center [605, 394] width 606 height 31
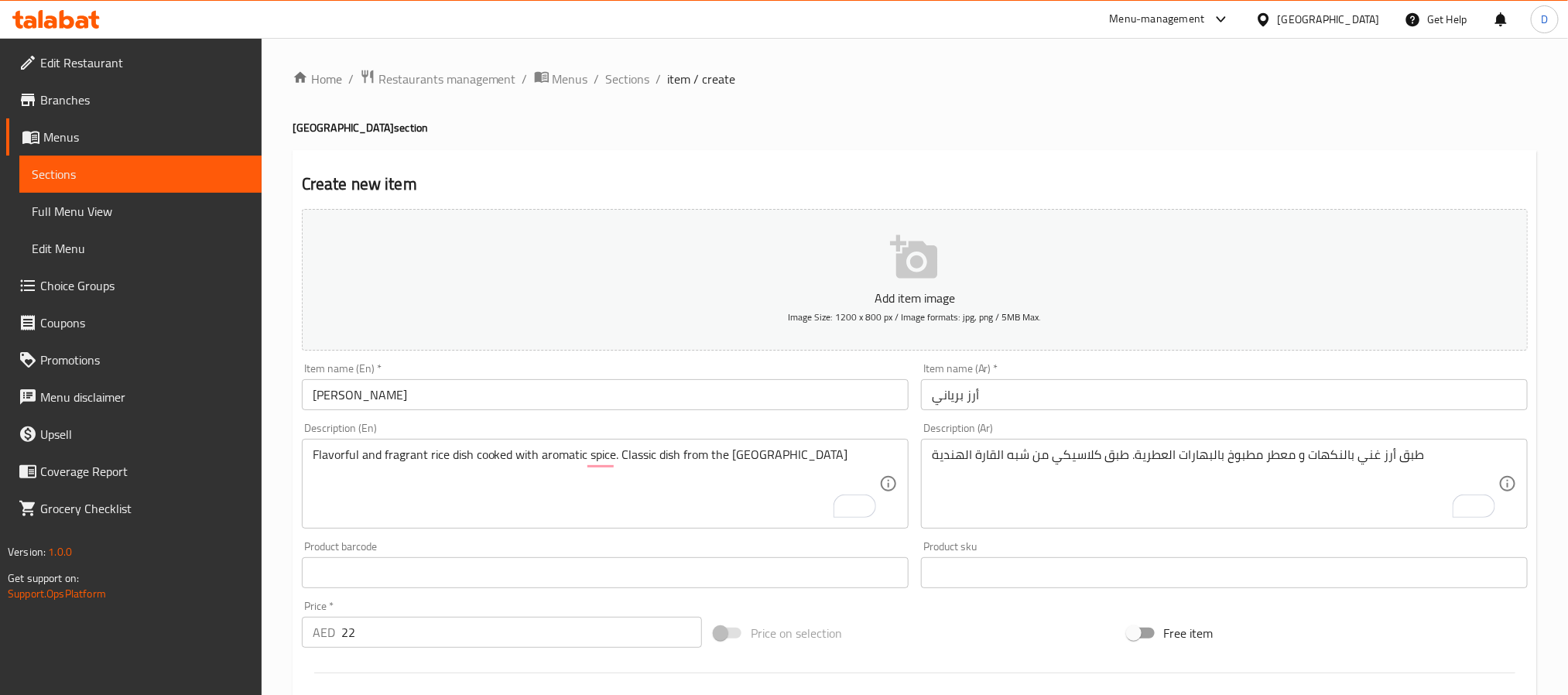
click at [908, 420] on div "Description (En) Flavorful and fragrant rice dish cooked with aromatic spice. C…" at bounding box center [605, 475] width 620 height 118
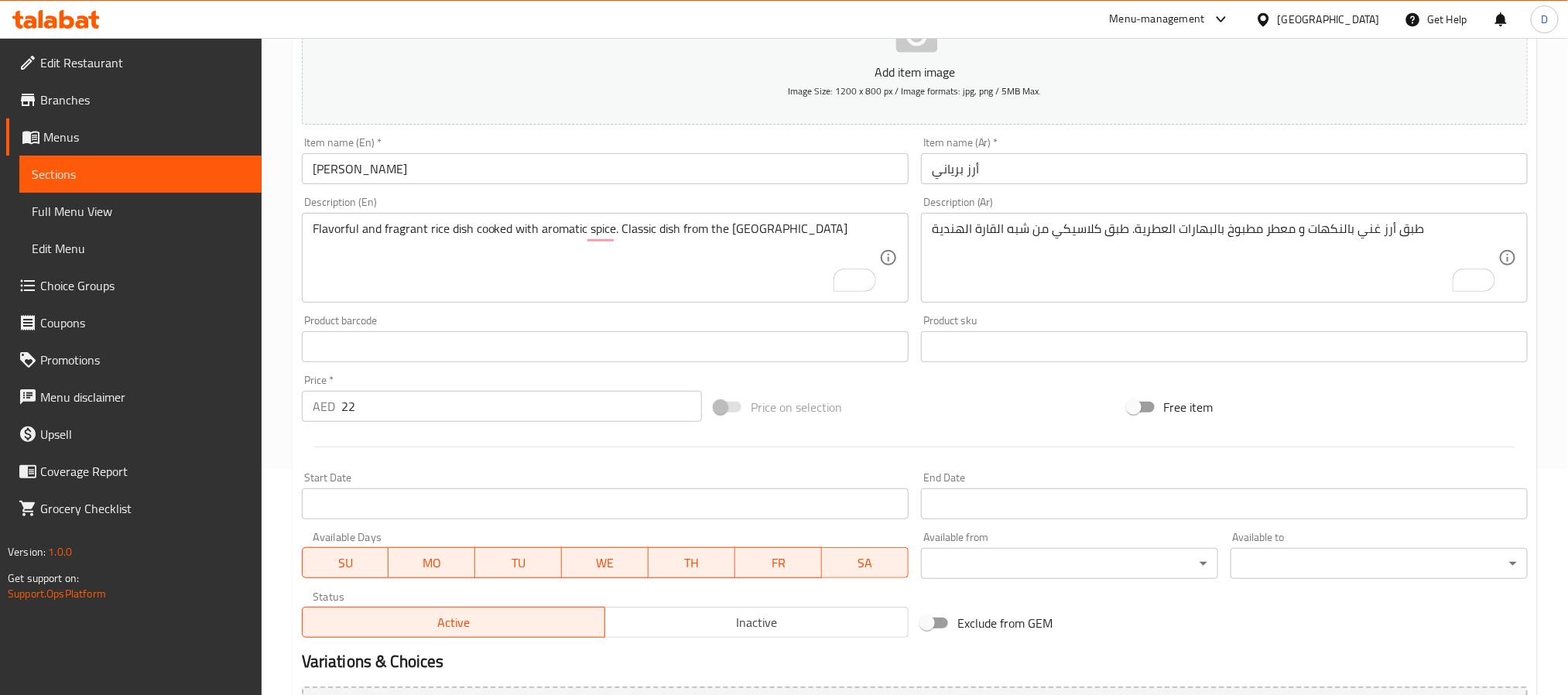
scroll to position [397, 0]
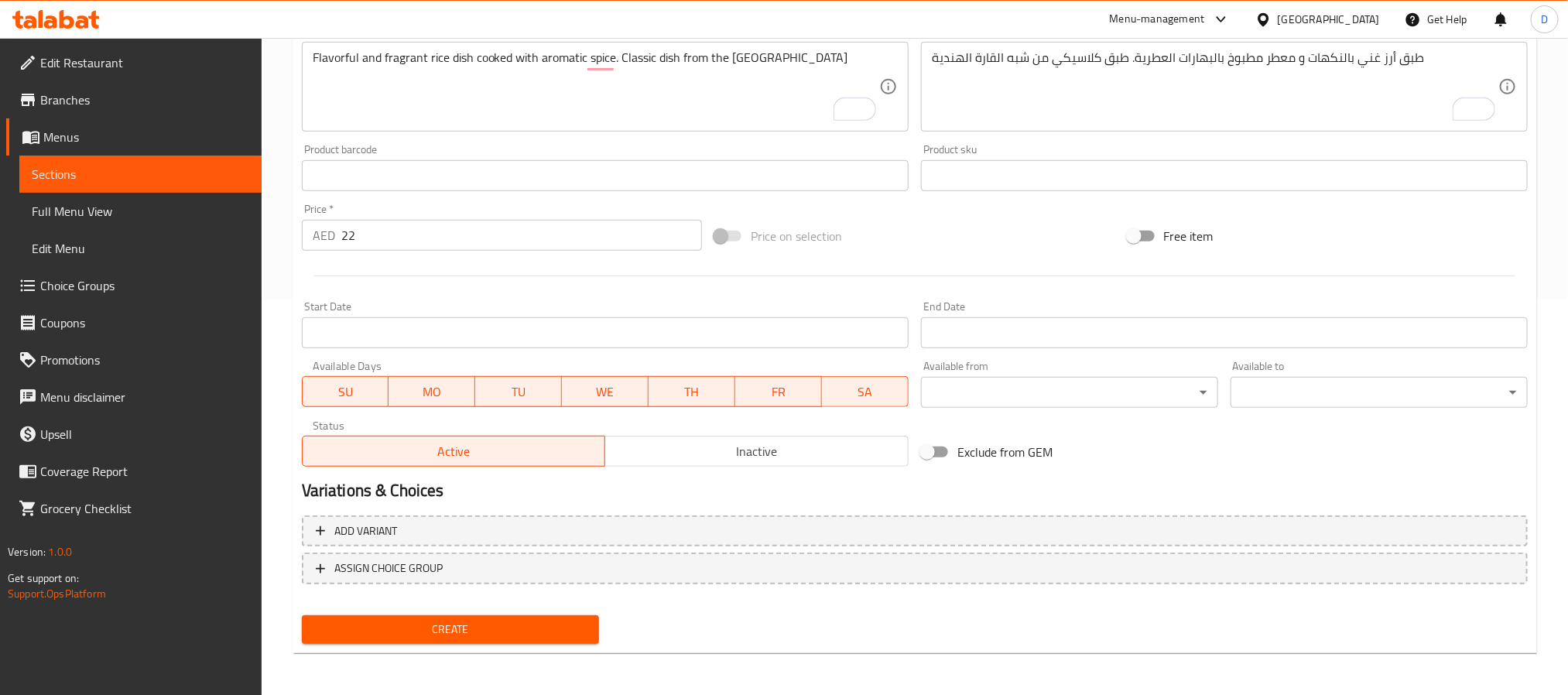
click at [592, 632] on button "Create" at bounding box center [451, 629] width 297 height 28
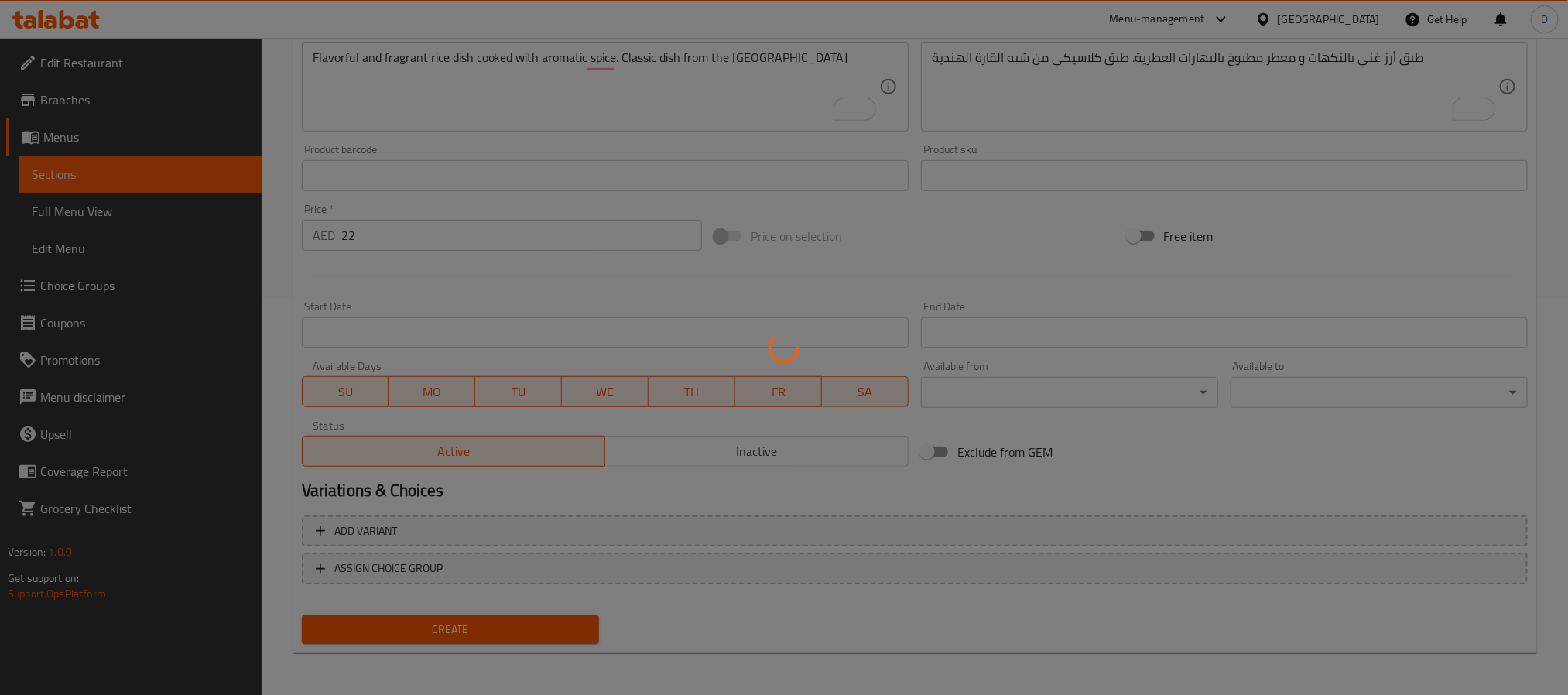
type input "0"
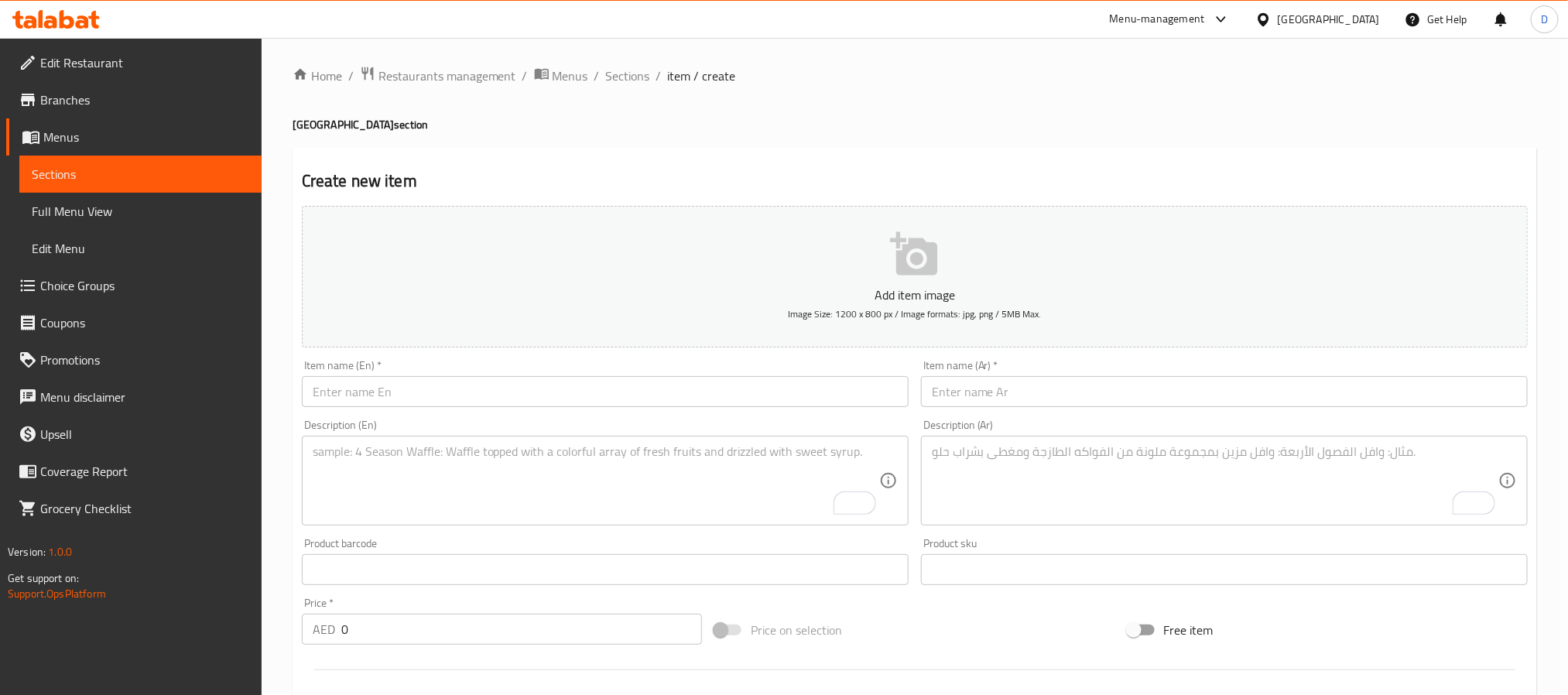
scroll to position [0, 0]
click at [639, 86] on span "Sections" at bounding box center [628, 80] width 45 height 19
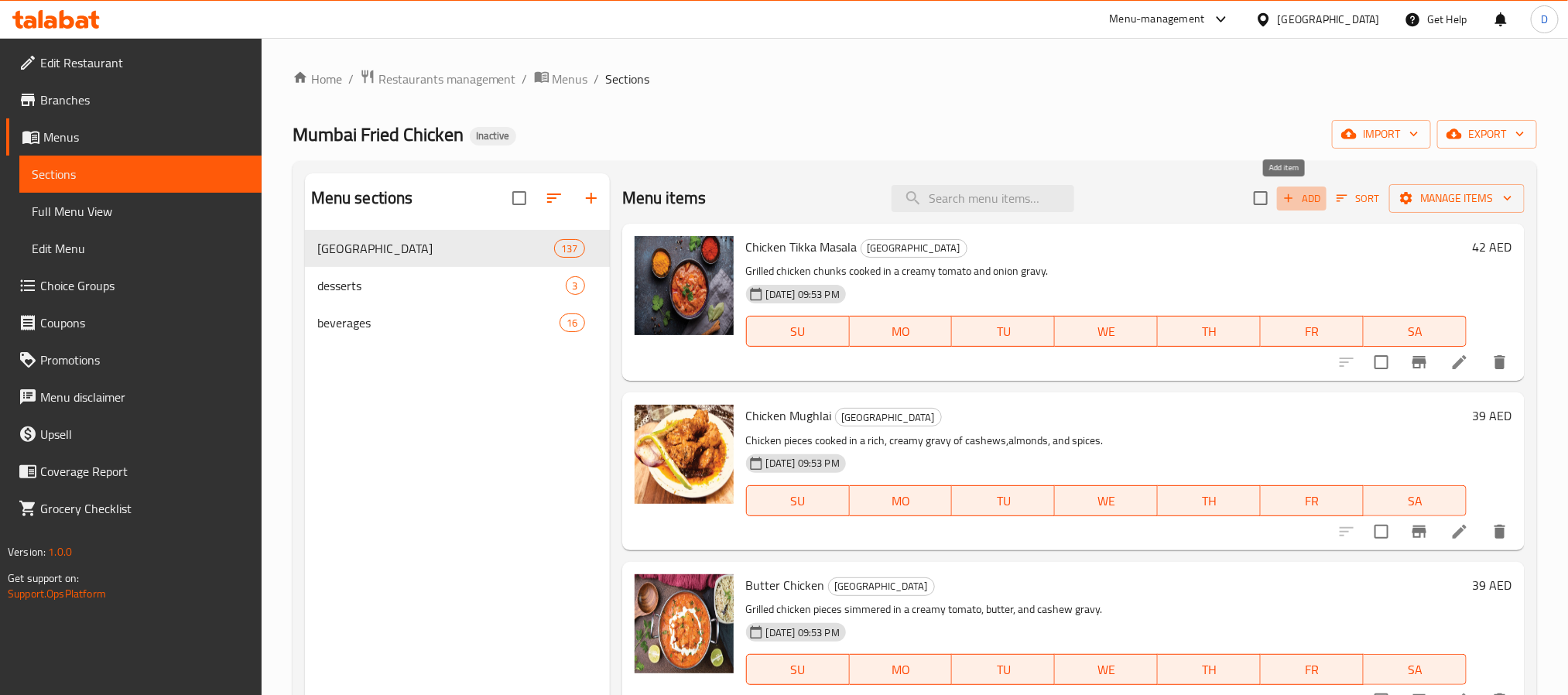
click at [1287, 197] on span "Add" at bounding box center [1302, 198] width 42 height 18
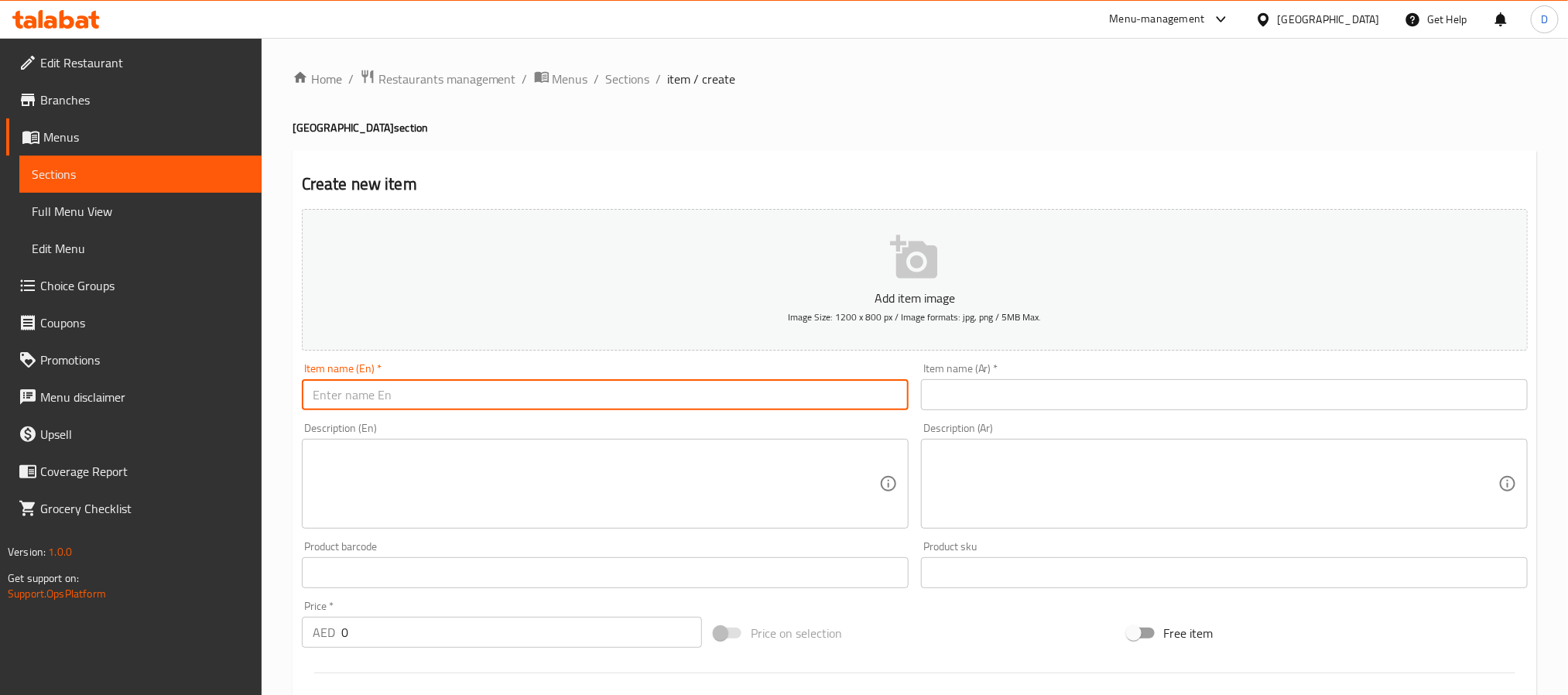
click at [757, 383] on input "text" at bounding box center [605, 394] width 606 height 31
paste input "Paneer [PERSON_NAME] (8 Pcs)"
type input "Paneer [PERSON_NAME] (8 Pcs)"
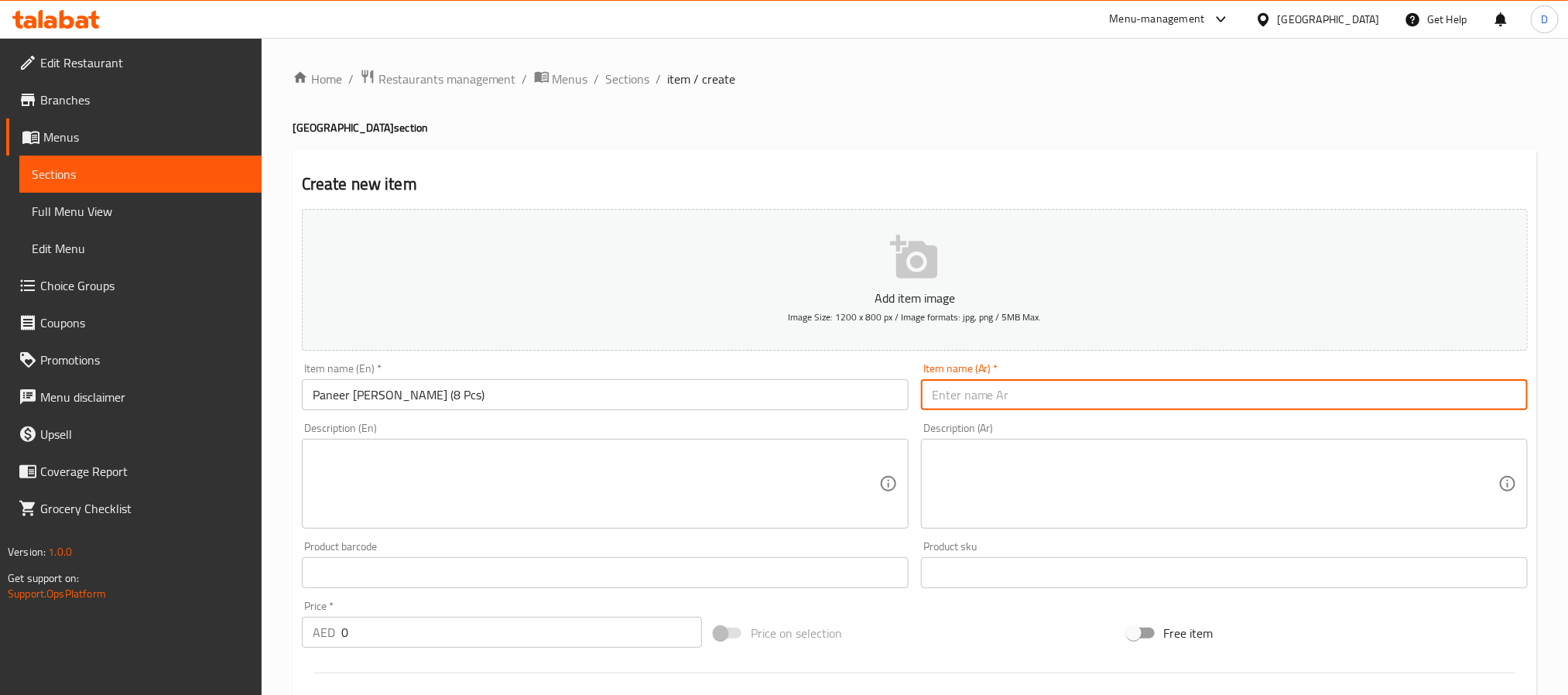
click at [1041, 383] on input "text" at bounding box center [1224, 394] width 606 height 31
paste input "بانير ريشمي تيكا (8 قطع)"
type input "بانير ريشمي تيكا (8 قطع)"
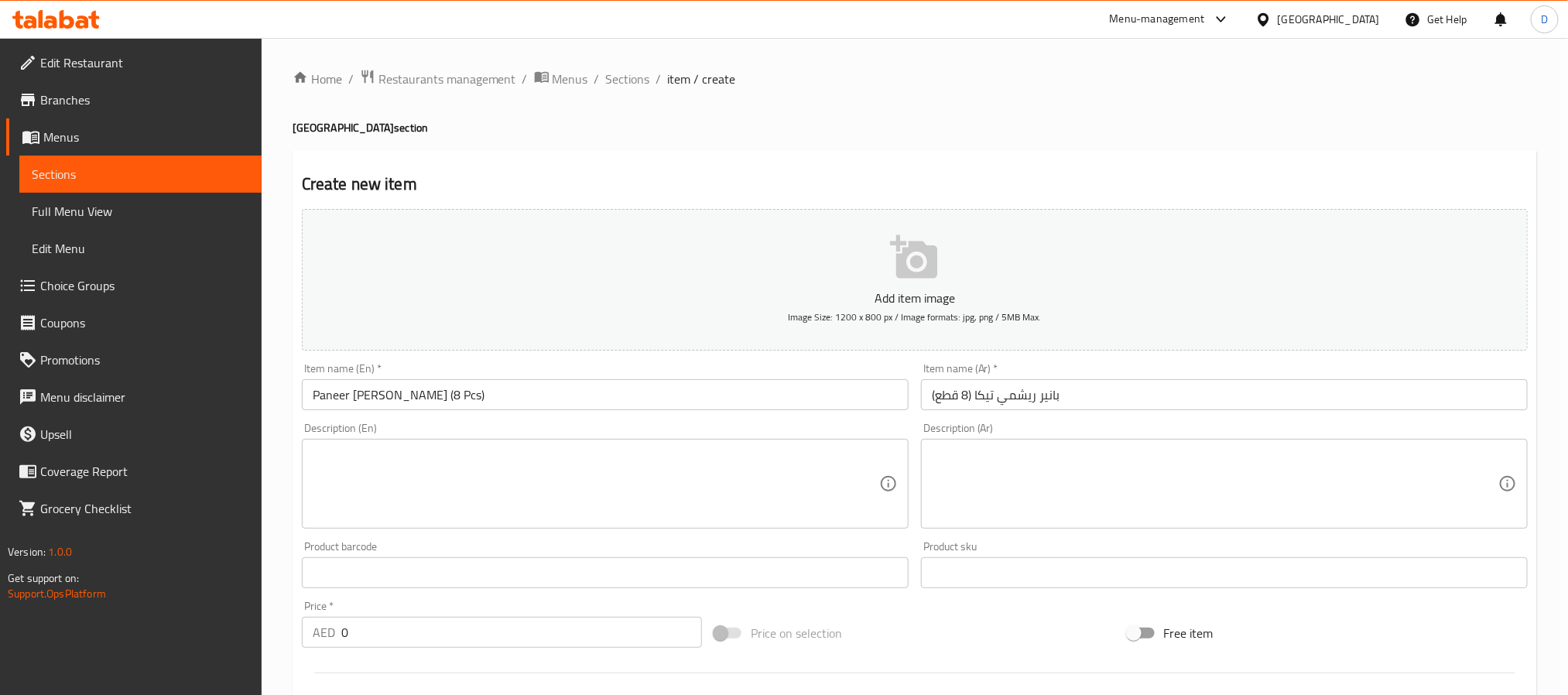
click at [834, 481] on textarea at bounding box center [596, 484] width 567 height 74
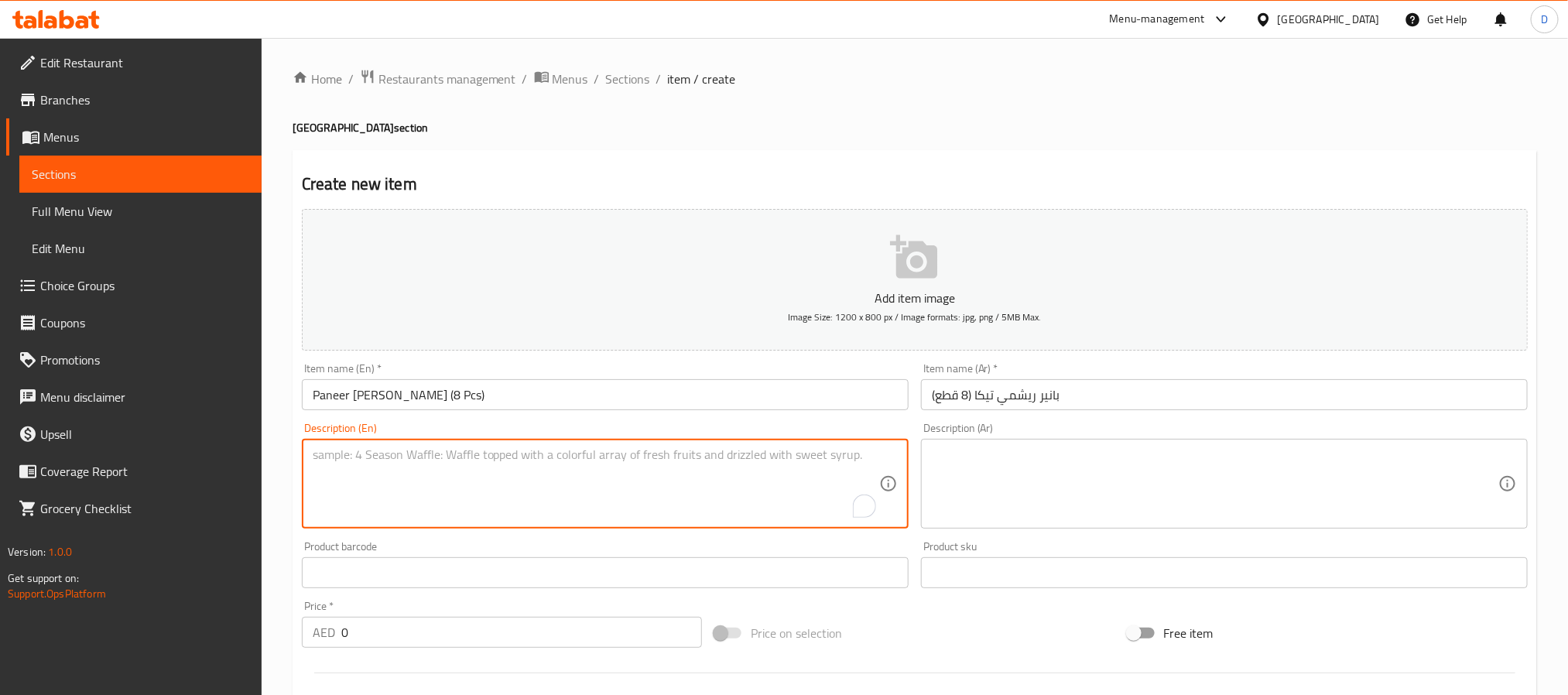
paste textarea "Paneer Reshmi Tikka (8 Pcs): Grilled cottage cheese cubes in a rich marinade of…"
type textarea "Paneer Reshmi Tikka (8 Pcs): Grilled cottage cheese cubes in a rich marinade of…"
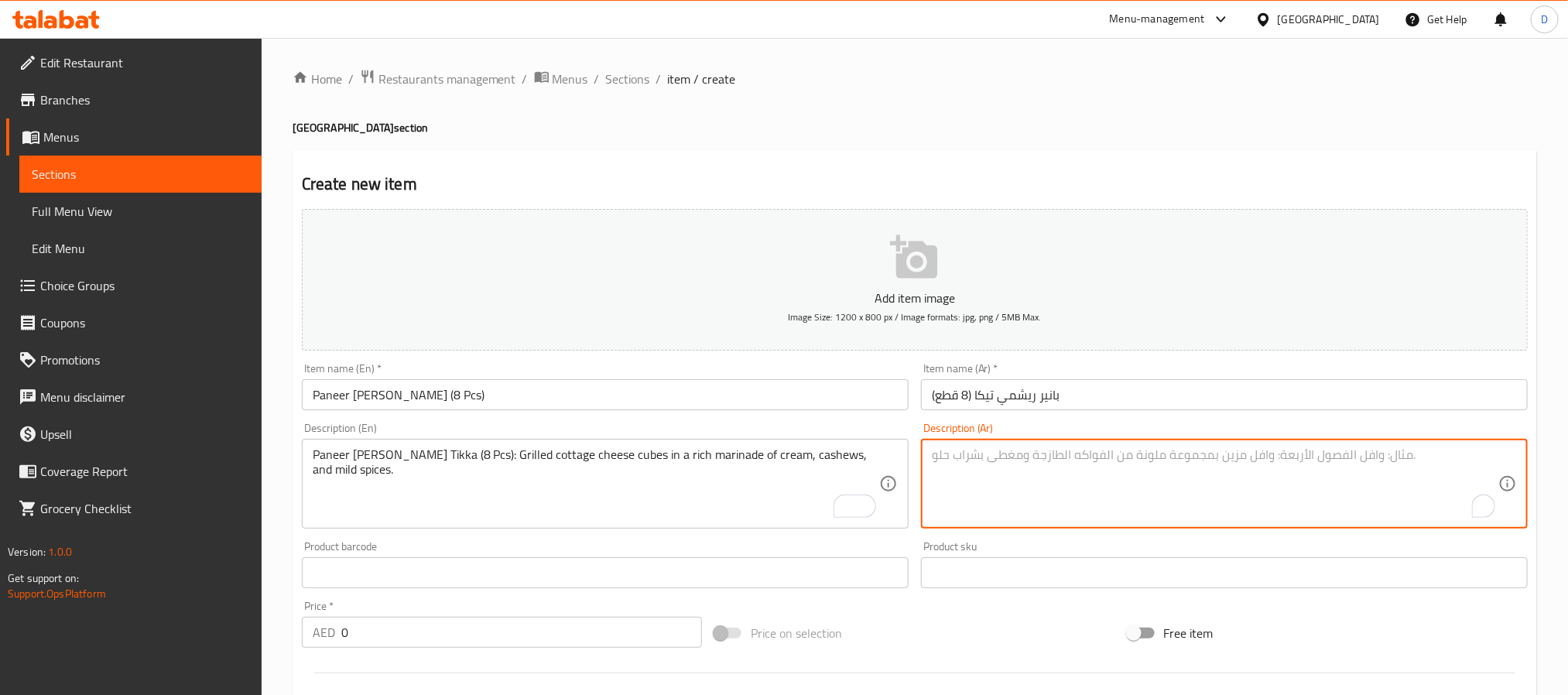
click at [1092, 484] on textarea "To enrich screen reader interactions, please activate Accessibility in Grammarl…" at bounding box center [1216, 484] width 567 height 74
paste textarea "بانير ريشمي تيكا (8 قطع): مكعبات من الجبن القريش المشوي في تتبيلة غنية من الكري…"
type textarea "بانير ريشمي تيكا (8 قطع): مكعبات من الجبن القريش المشوي في تتبيلة غنية من الكري…"
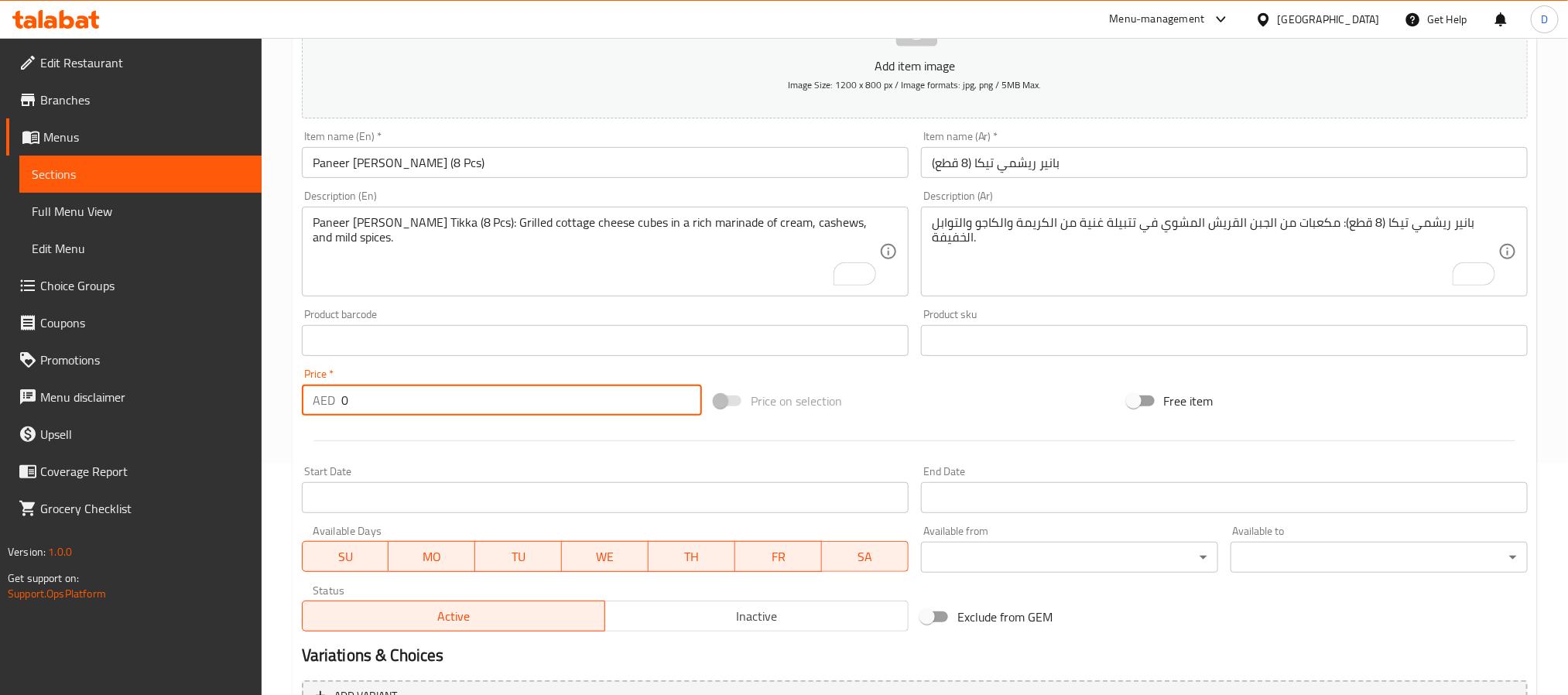
drag, startPoint x: 366, startPoint y: 398, endPoint x: 318, endPoint y: 390, distance: 48.7
click at [318, 390] on div "AED 0 Price *" at bounding box center [502, 400] width 400 height 31
paste input "45"
type input "45"
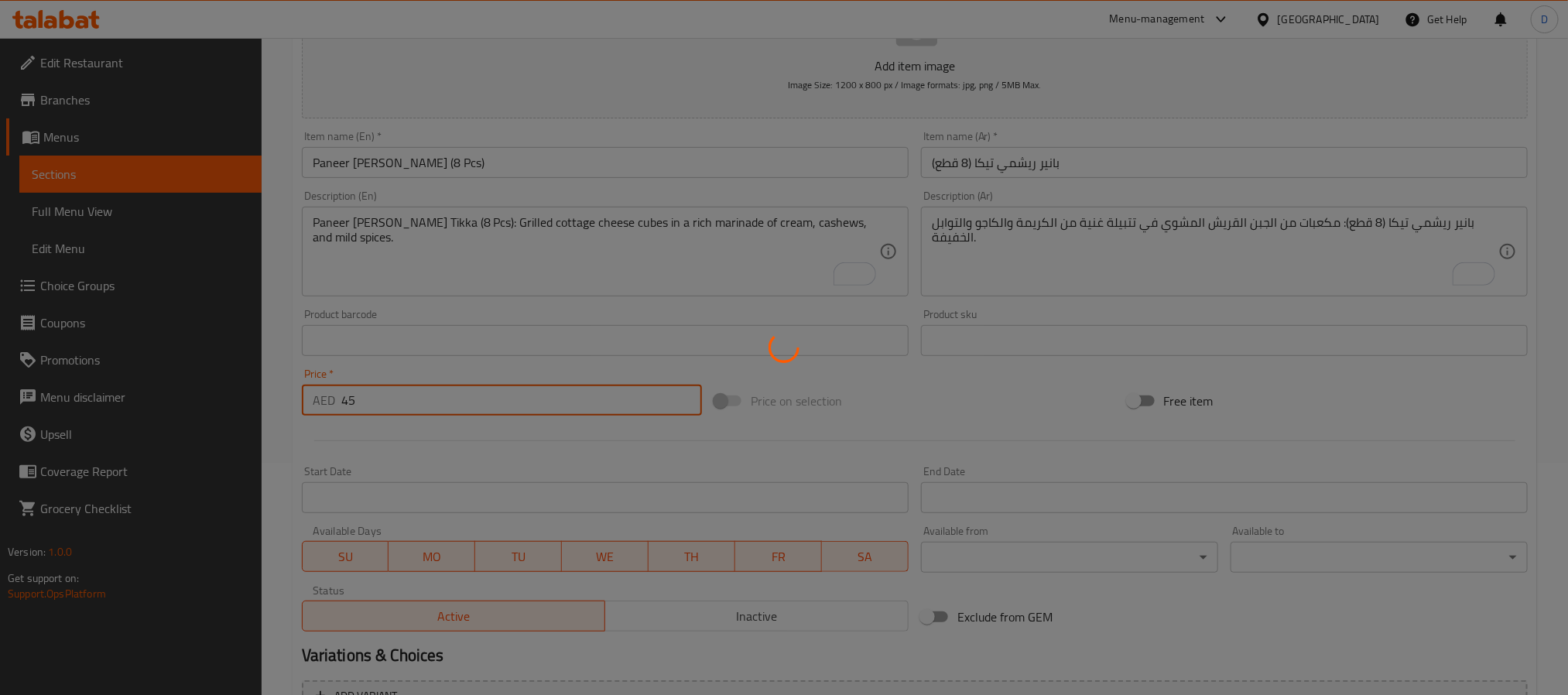
type input "0"
